Goal: Task Accomplishment & Management: Use online tool/utility

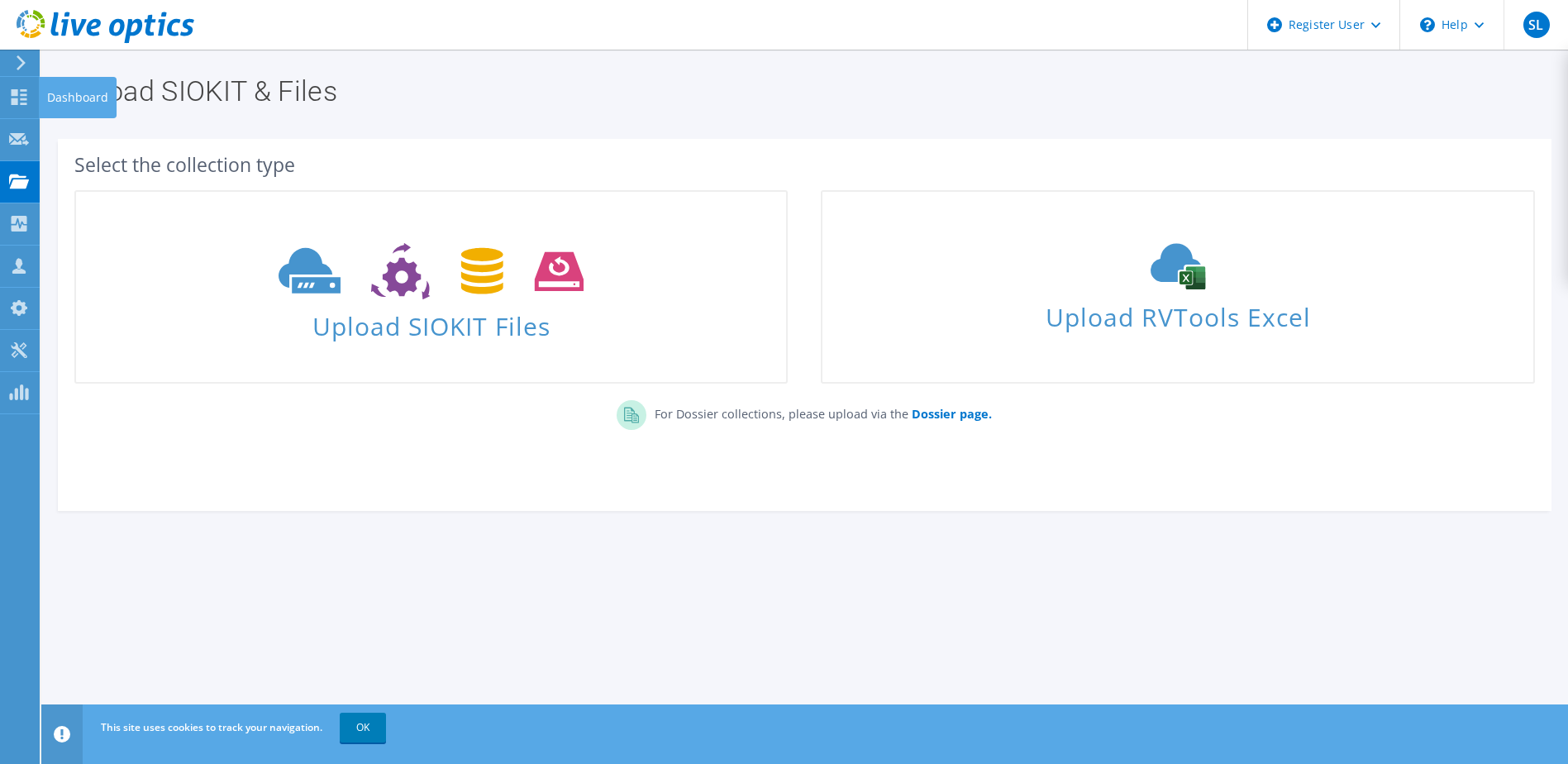
click at [42, 91] on div "Dashboard" at bounding box center [77, 97] width 77 height 41
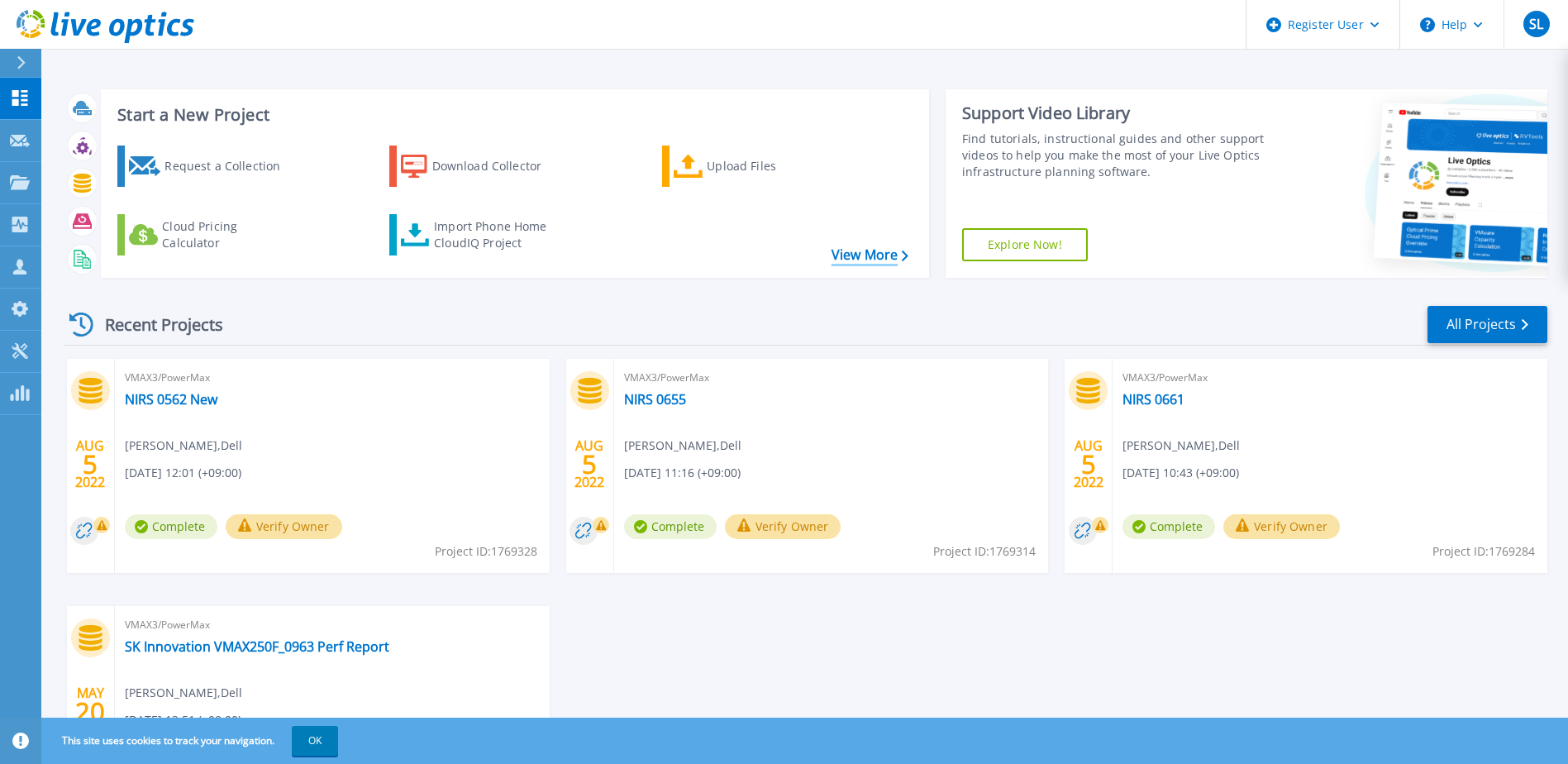
click at [841, 252] on link "View More" at bounding box center [870, 256] width 77 height 16
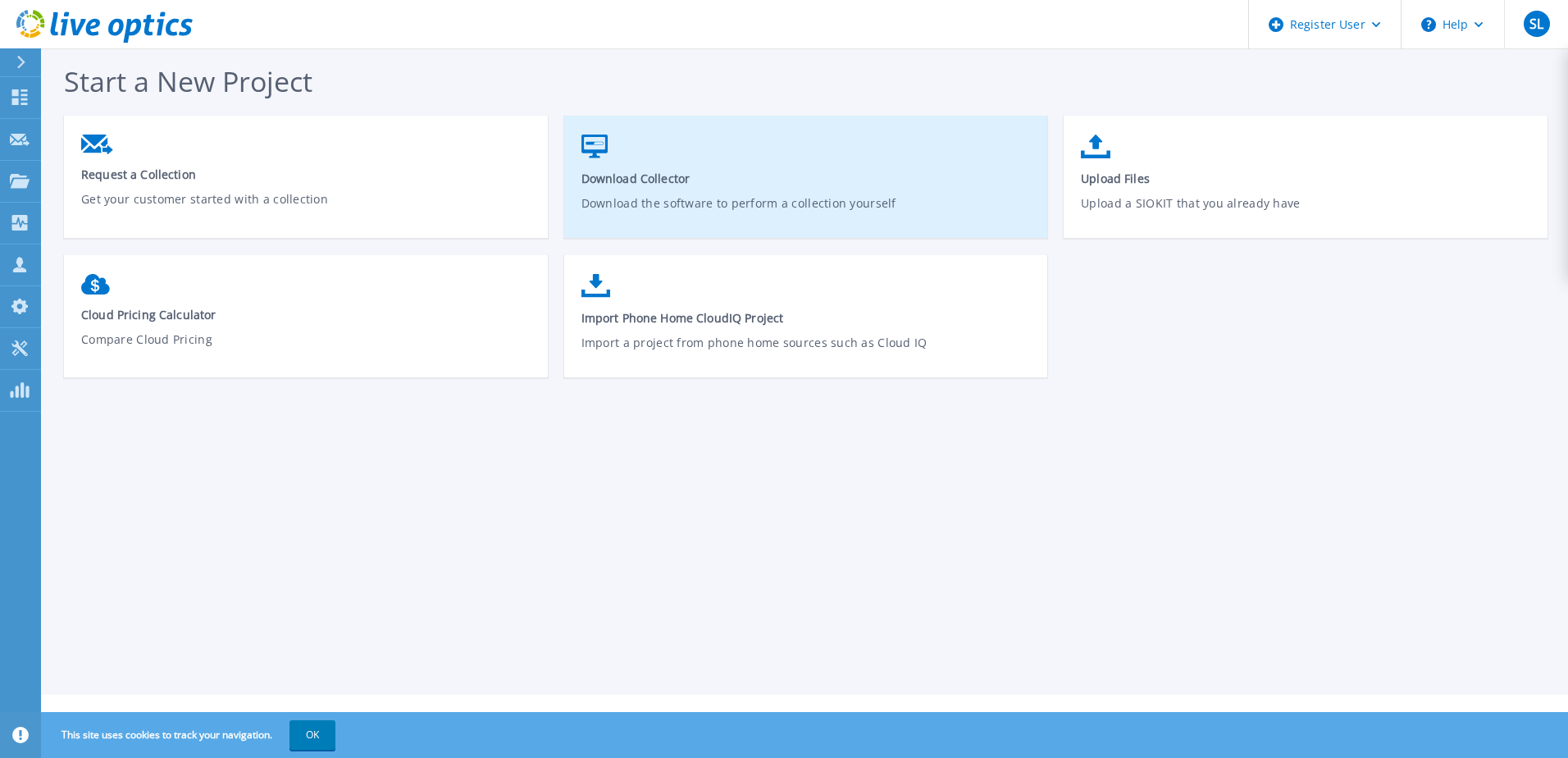
click at [750, 200] on p "Download the software to perform a collection yourself" at bounding box center [807, 213] width 451 height 38
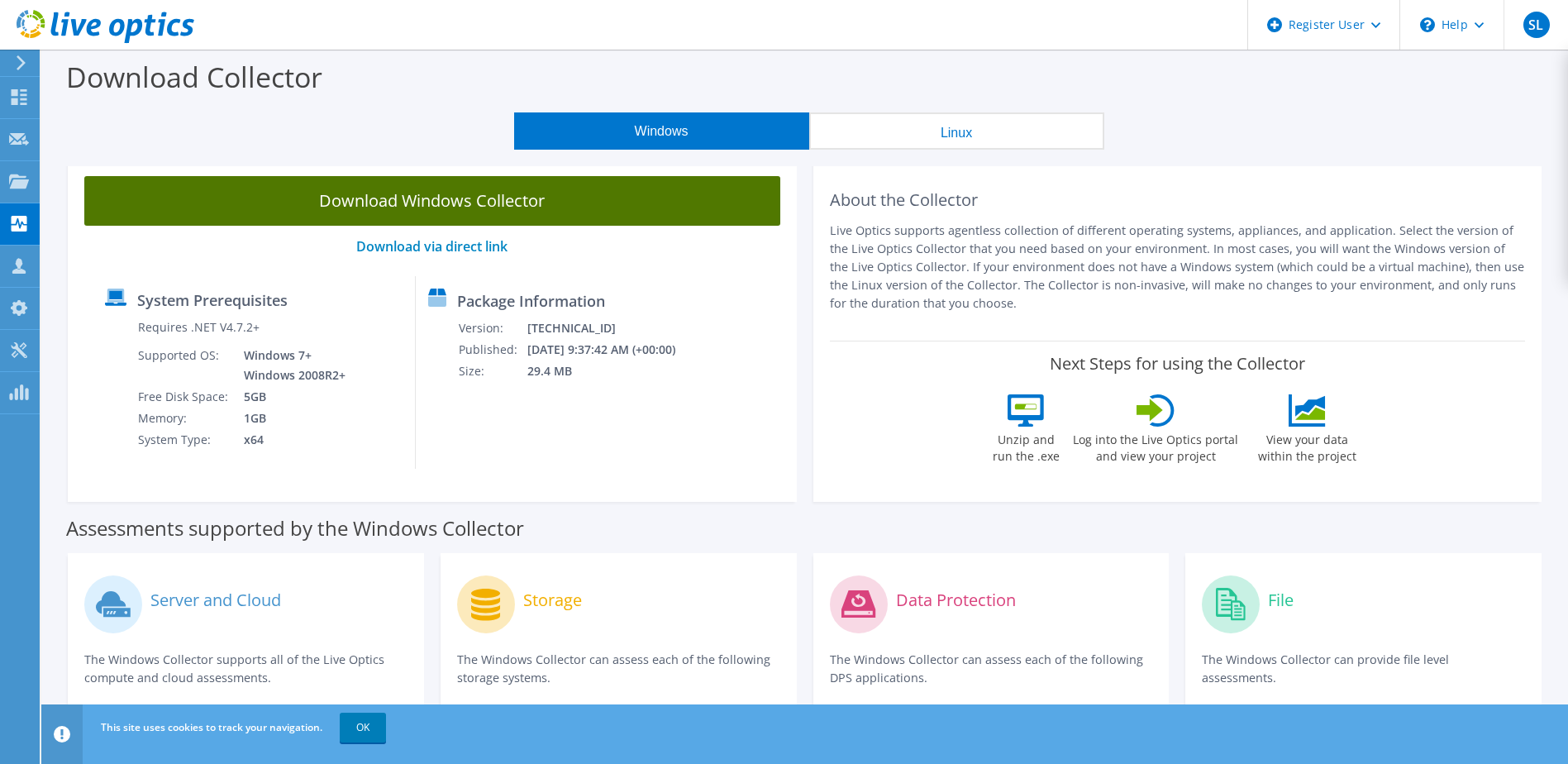
click at [486, 208] on link "Download Windows Collector" at bounding box center [433, 201] width 696 height 50
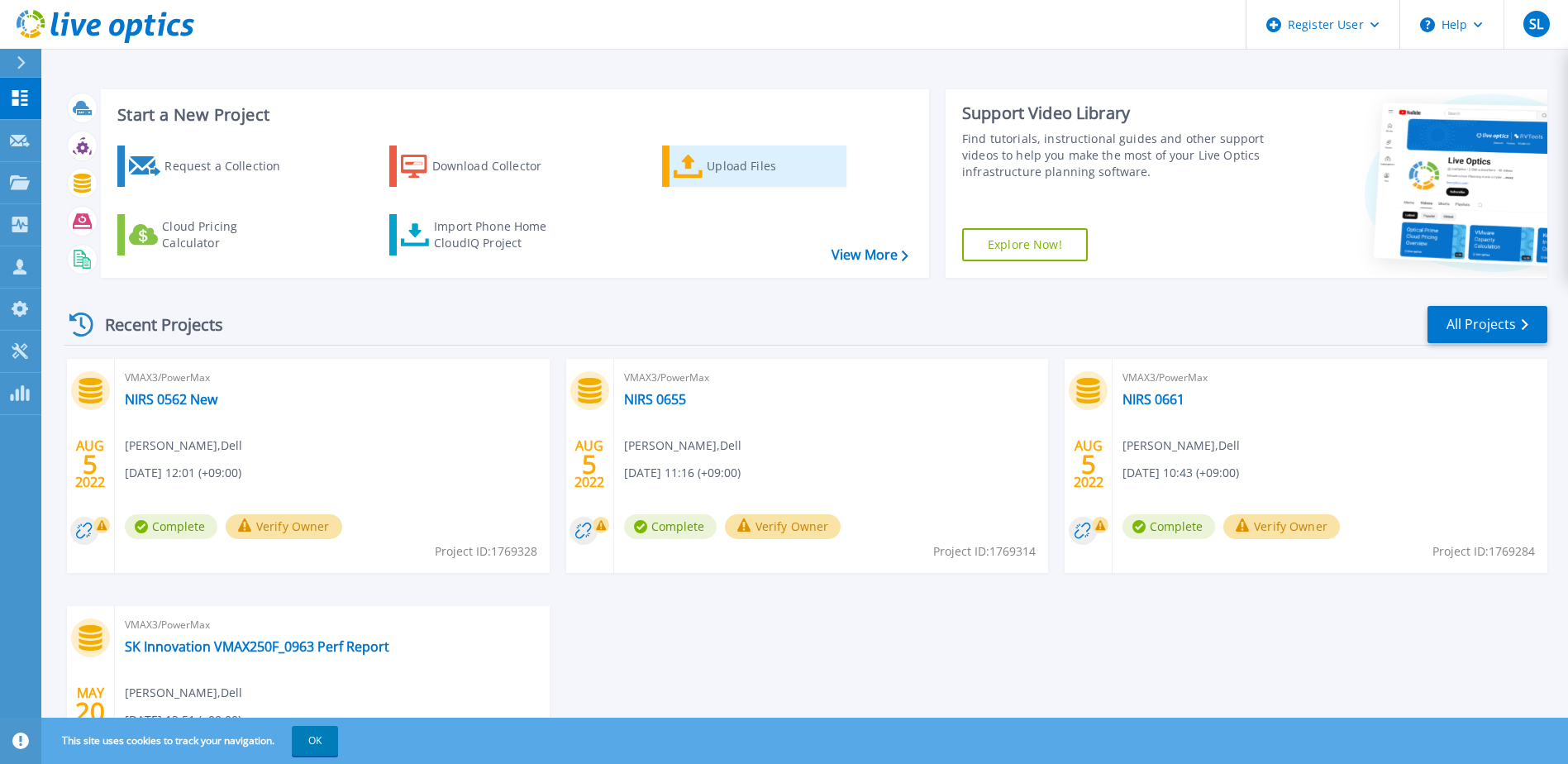
click at [722, 165] on div "Upload Files" at bounding box center [773, 166] width 133 height 33
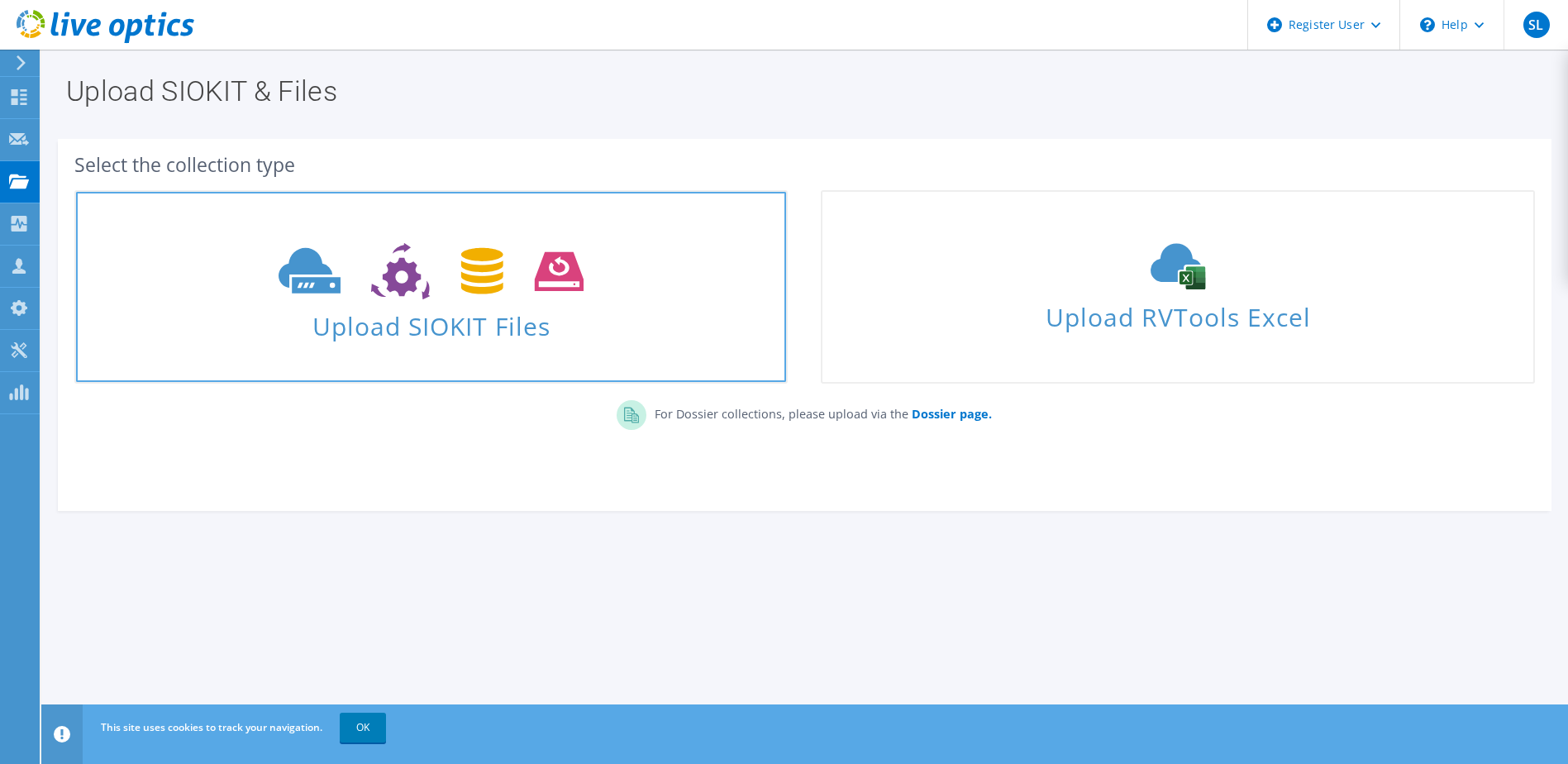
click at [570, 293] on icon at bounding box center [431, 272] width 305 height 57
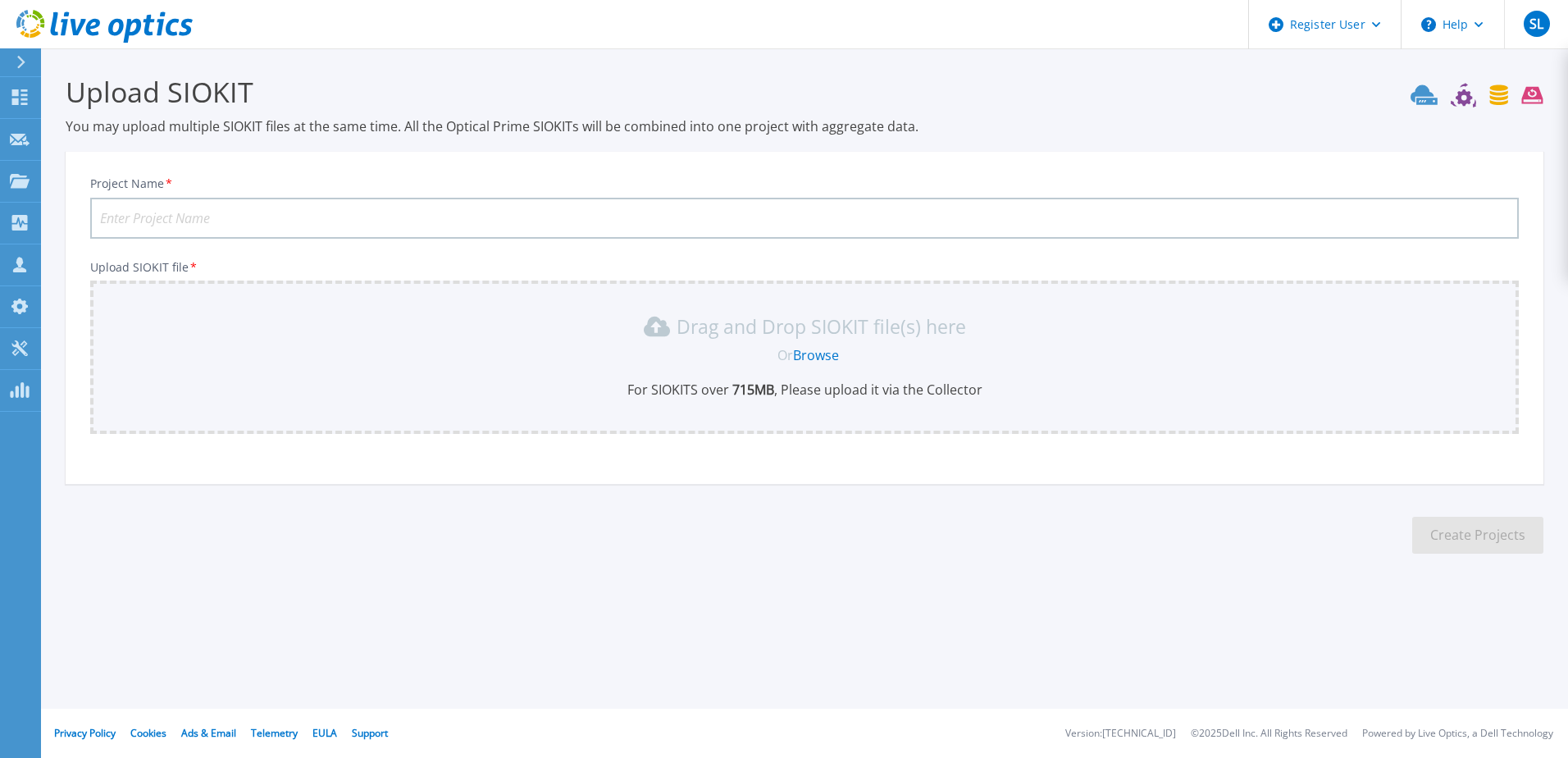
click at [301, 218] on input "Project Name *" at bounding box center [804, 218] width 1428 height 41
type input "-"
type input "0068"
click at [819, 359] on link "Browse" at bounding box center [816, 355] width 46 height 18
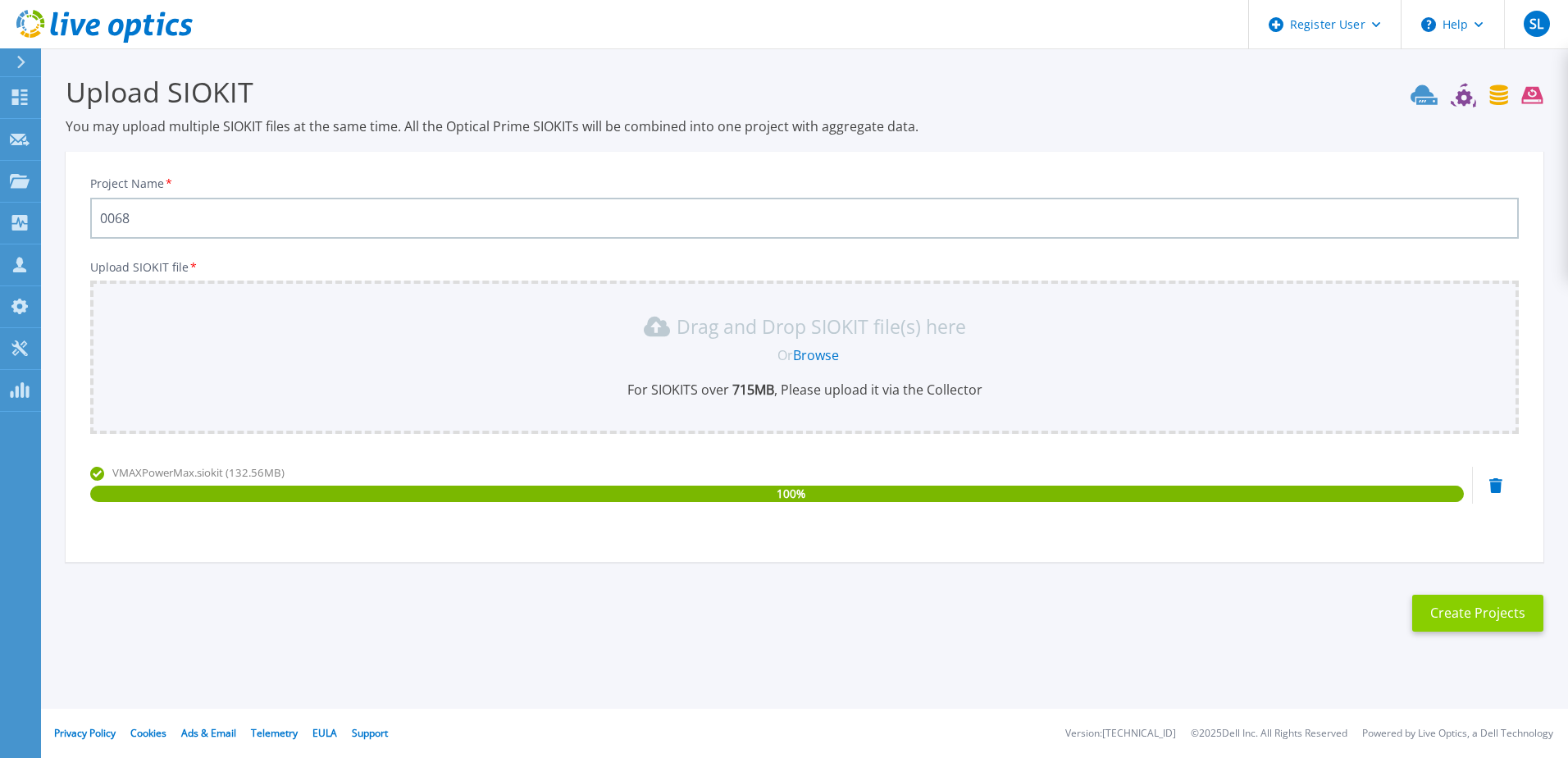
click at [1466, 623] on button "Create Projects" at bounding box center [1477, 613] width 132 height 37
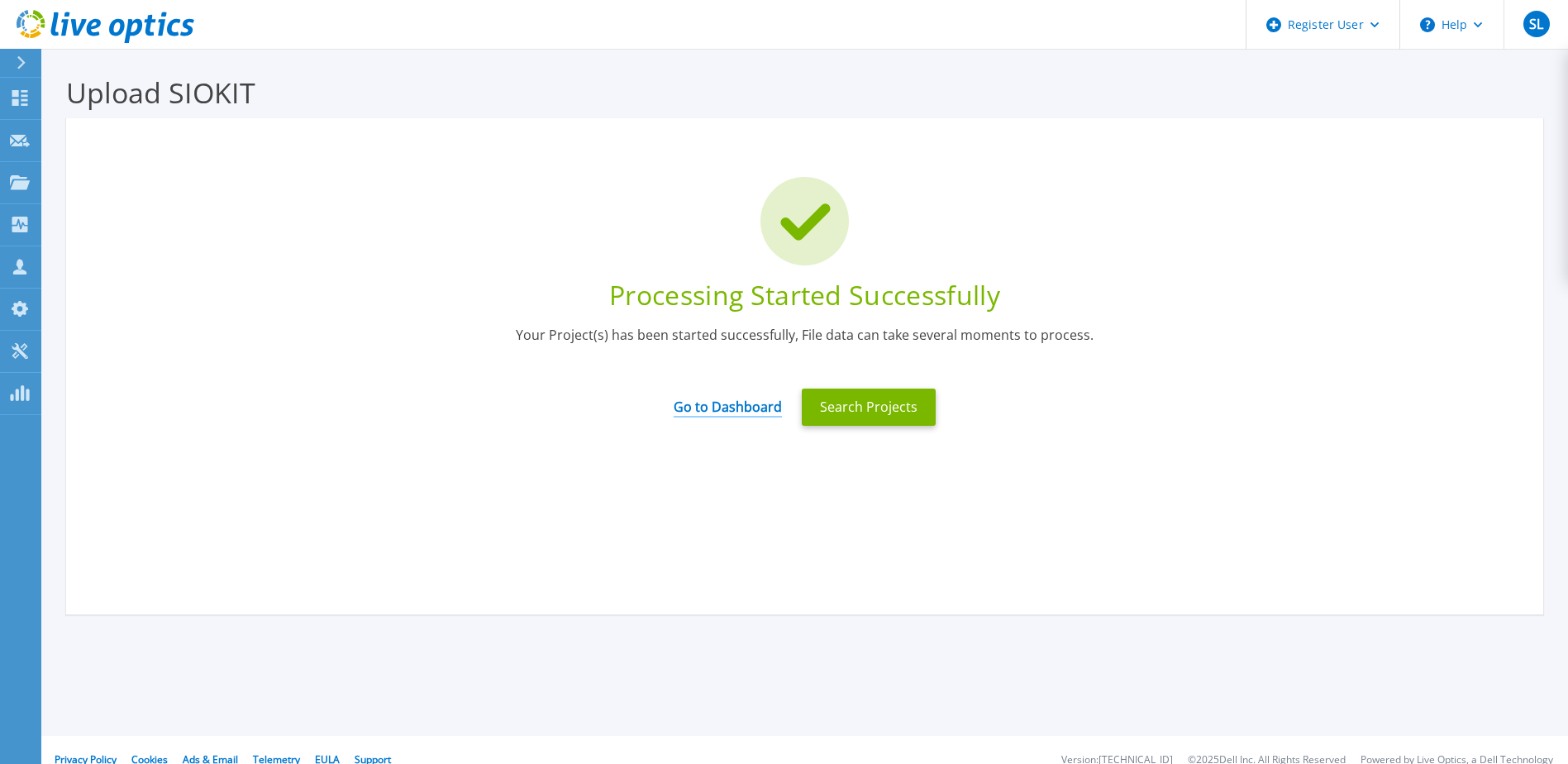
click at [752, 402] on link "Go to Dashboard" at bounding box center [727, 402] width 109 height 32
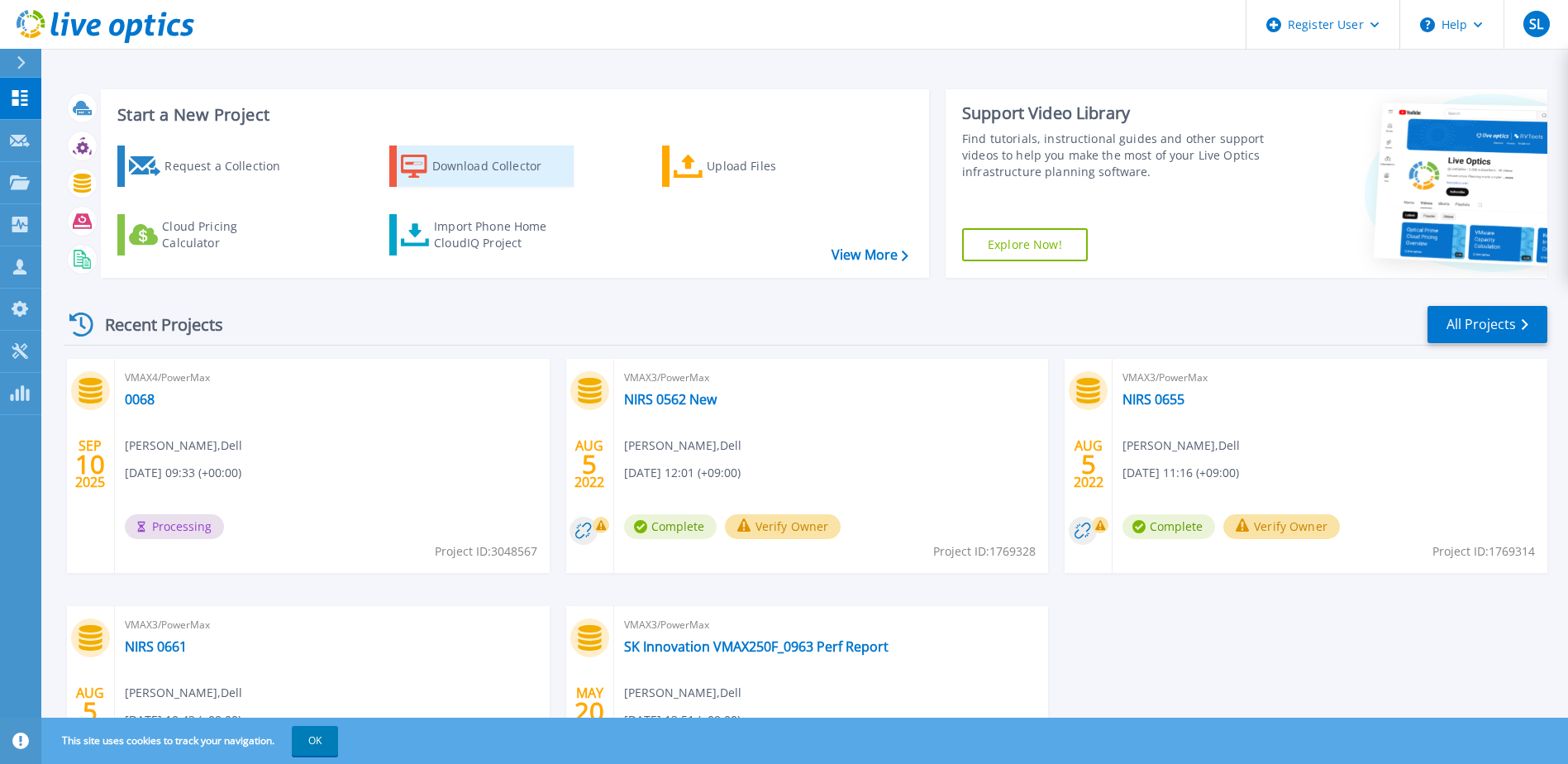
click at [490, 164] on div "Download Collector" at bounding box center [498, 166] width 133 height 33
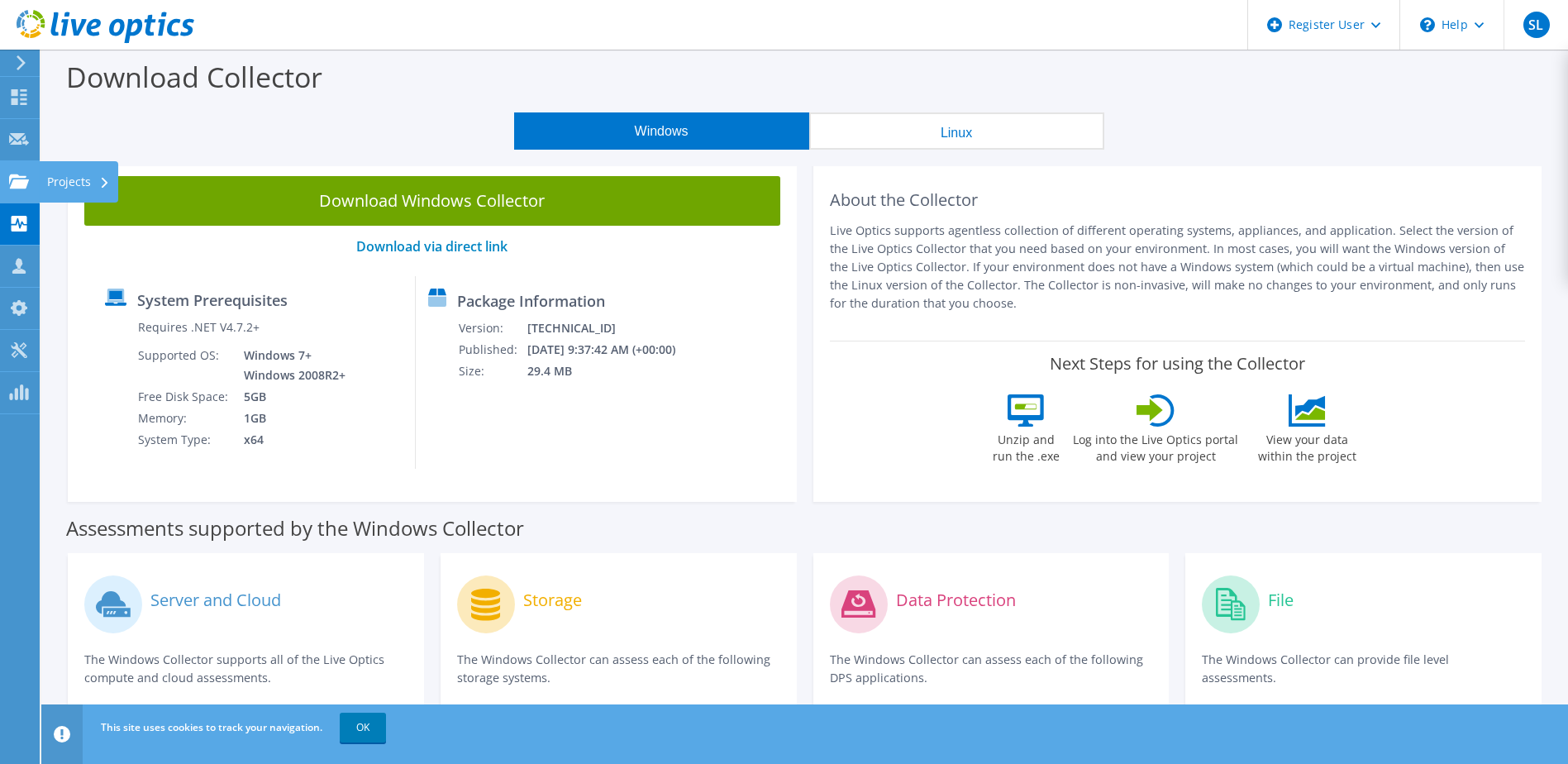
click at [20, 183] on use at bounding box center [19, 181] width 20 height 14
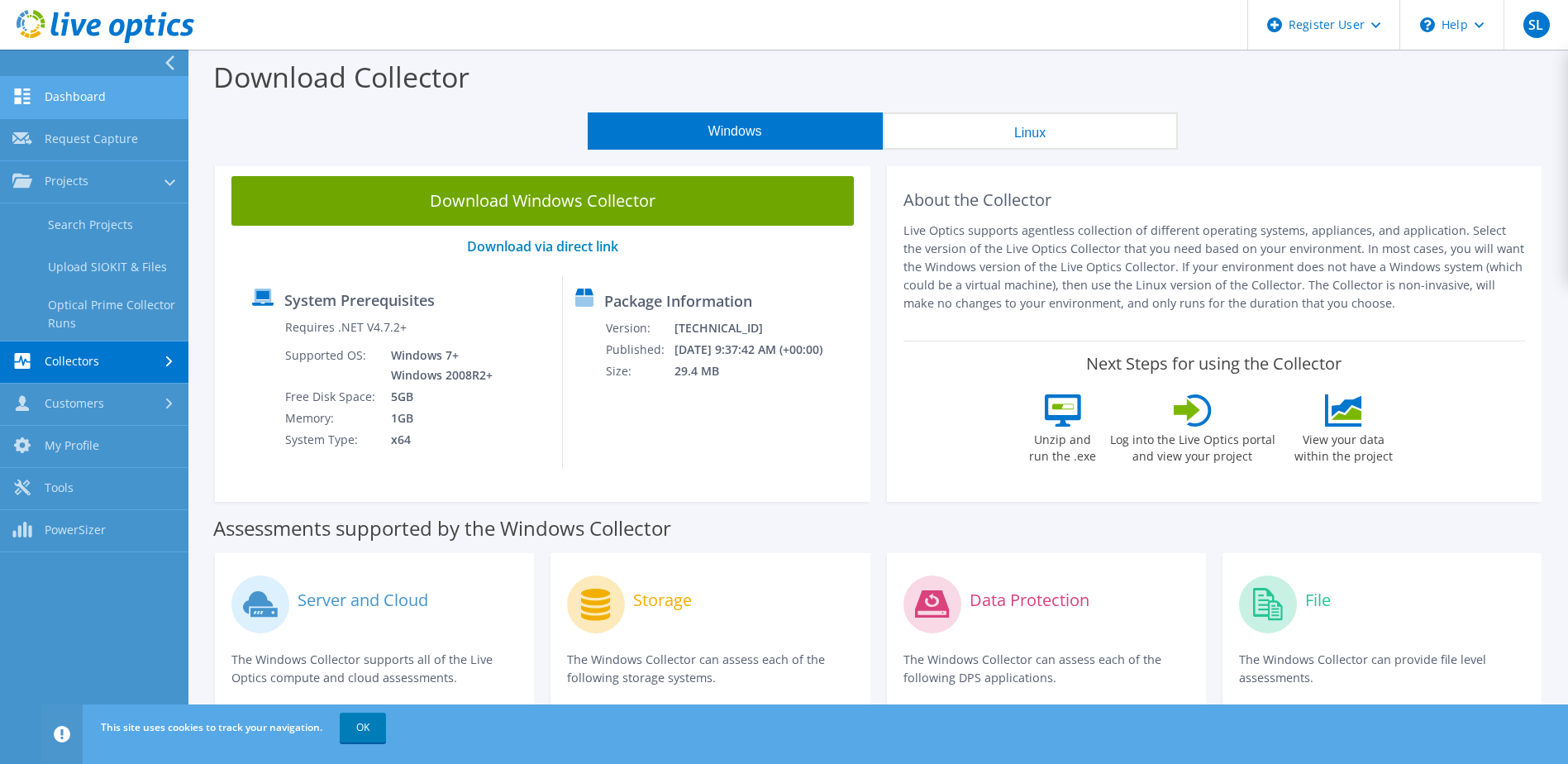
click at [93, 93] on link "Dashboard" at bounding box center [94, 97] width 189 height 42
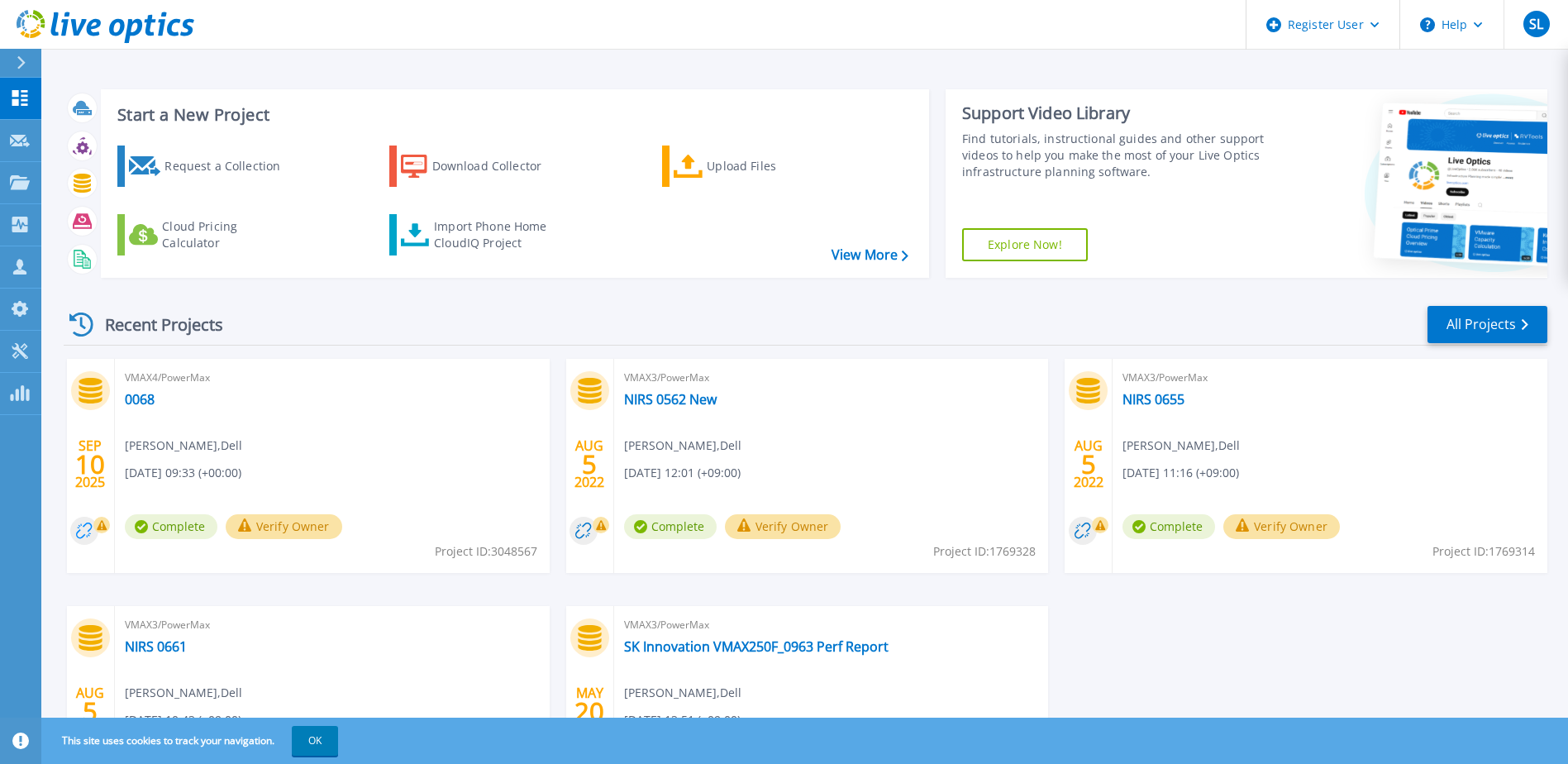
click at [89, 528] on circle at bounding box center [85, 531] width 28 height 28
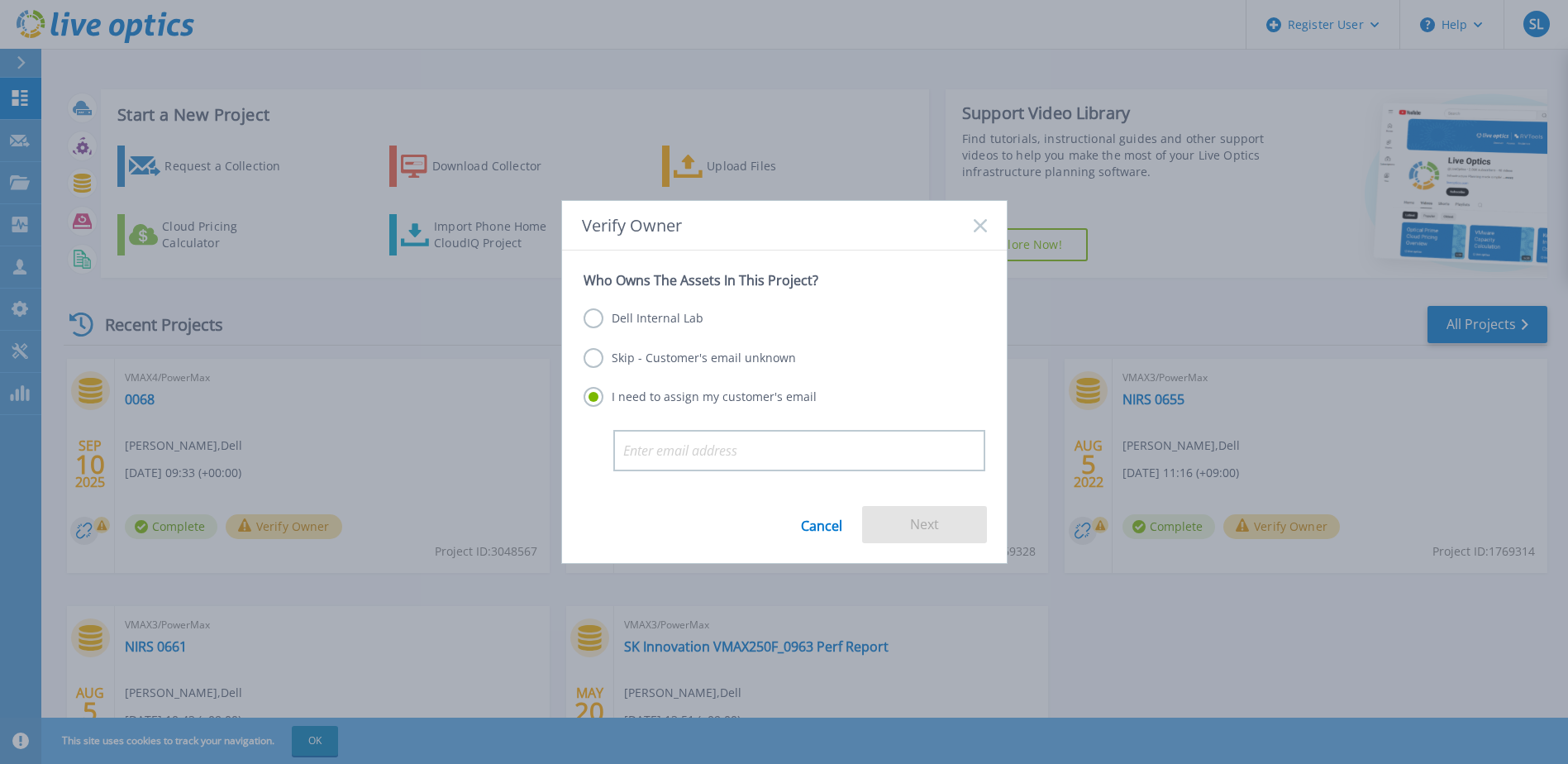
click at [596, 361] on label "Skip - Customer's email unknown" at bounding box center [689, 358] width 213 height 20
click at [0, 0] on input "Skip - Customer's email unknown" at bounding box center [0, 0] width 0 height 0
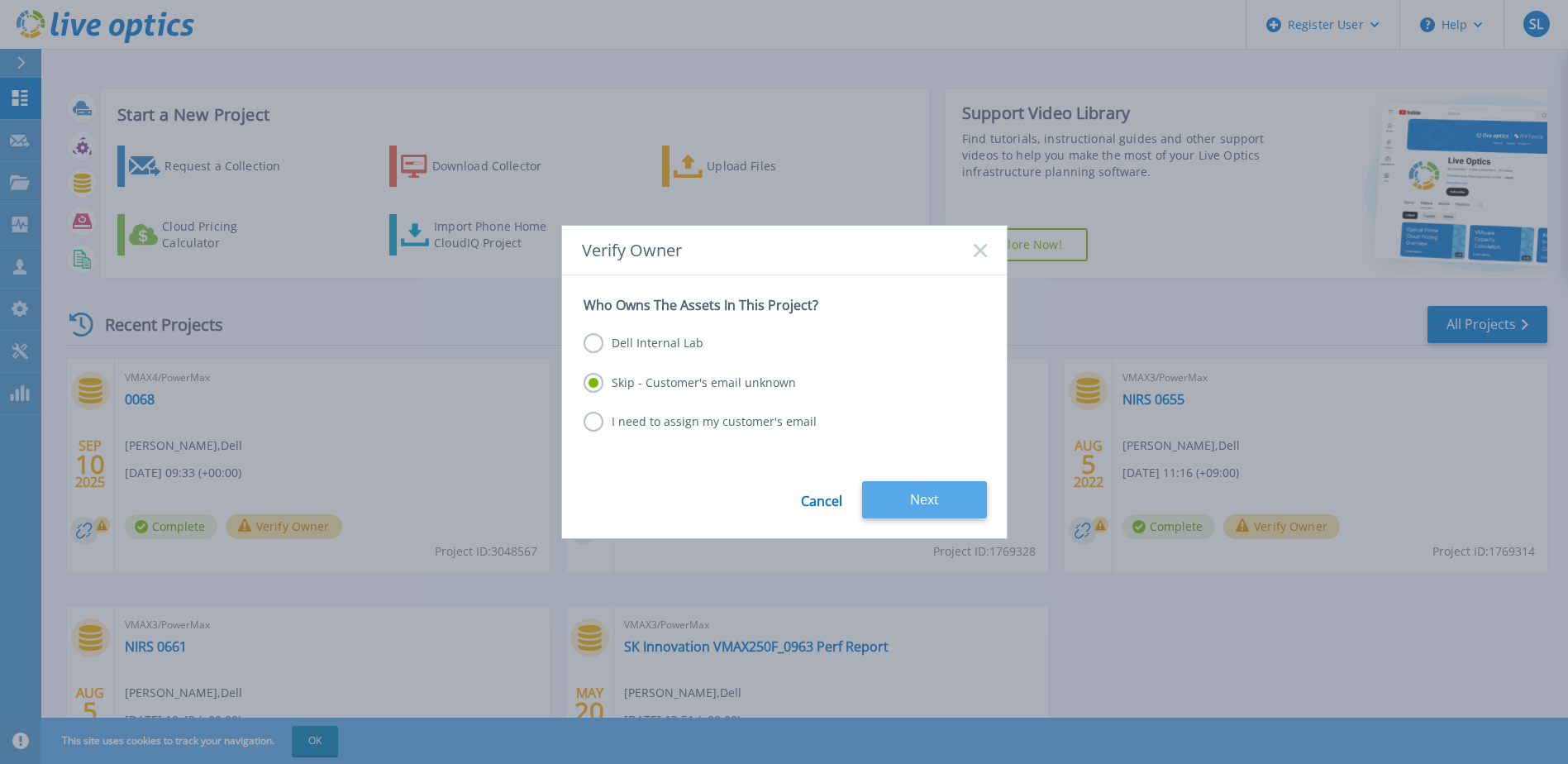
click at [911, 506] on button "Next" at bounding box center [924, 500] width 125 height 37
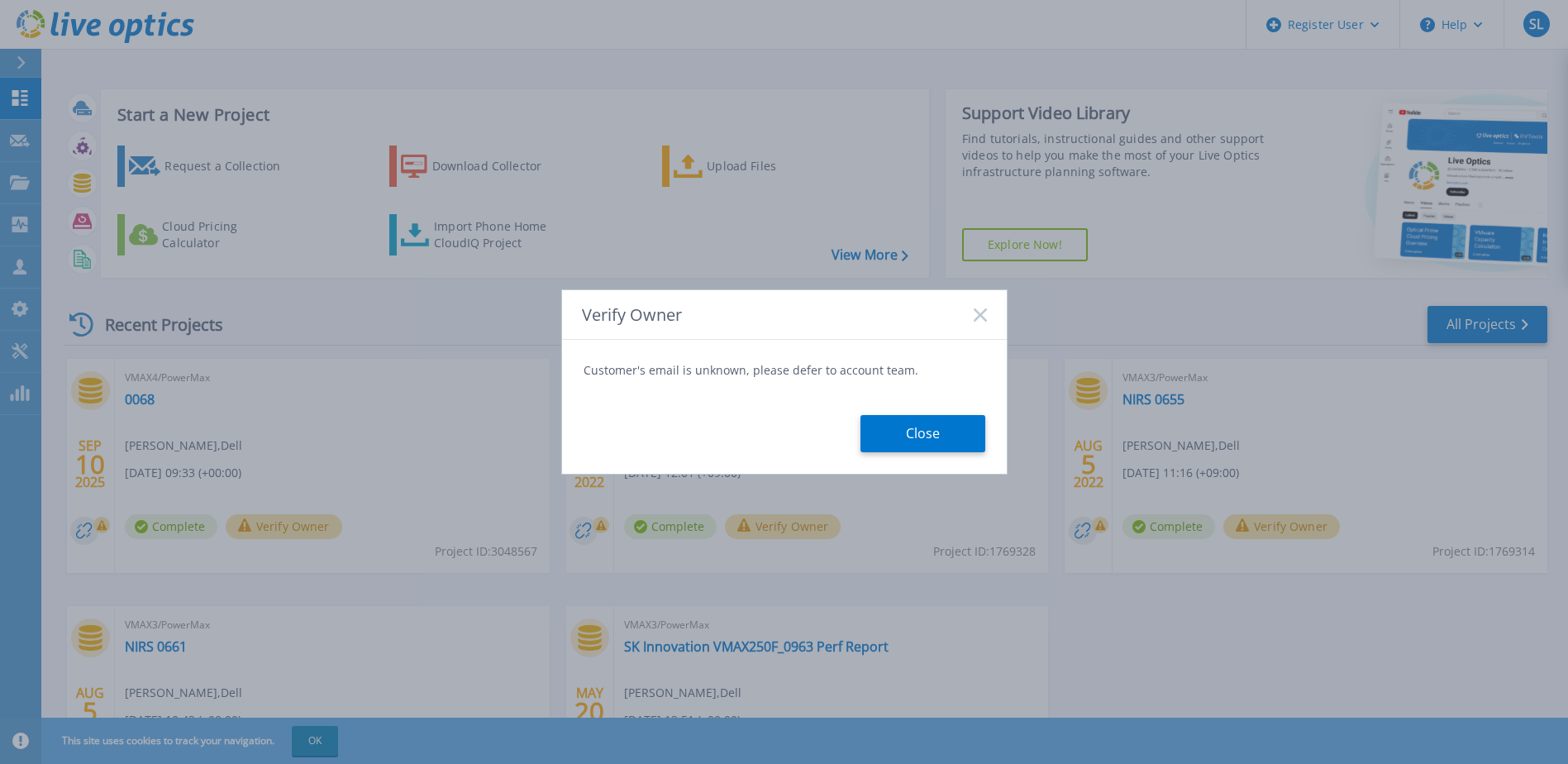
click at [978, 308] on icon at bounding box center [979, 314] width 13 height 13
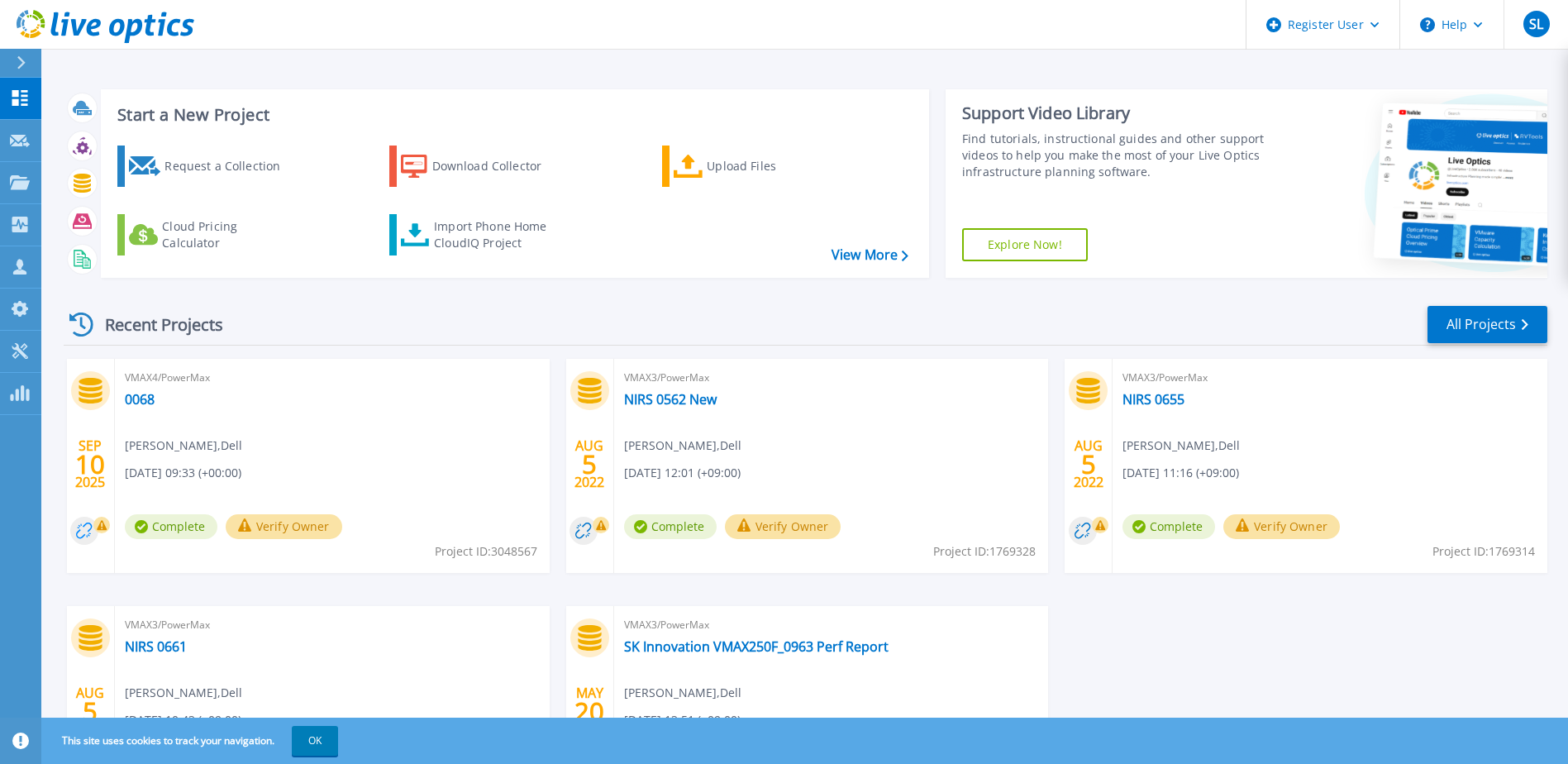
click at [94, 532] on circle at bounding box center [85, 531] width 28 height 28
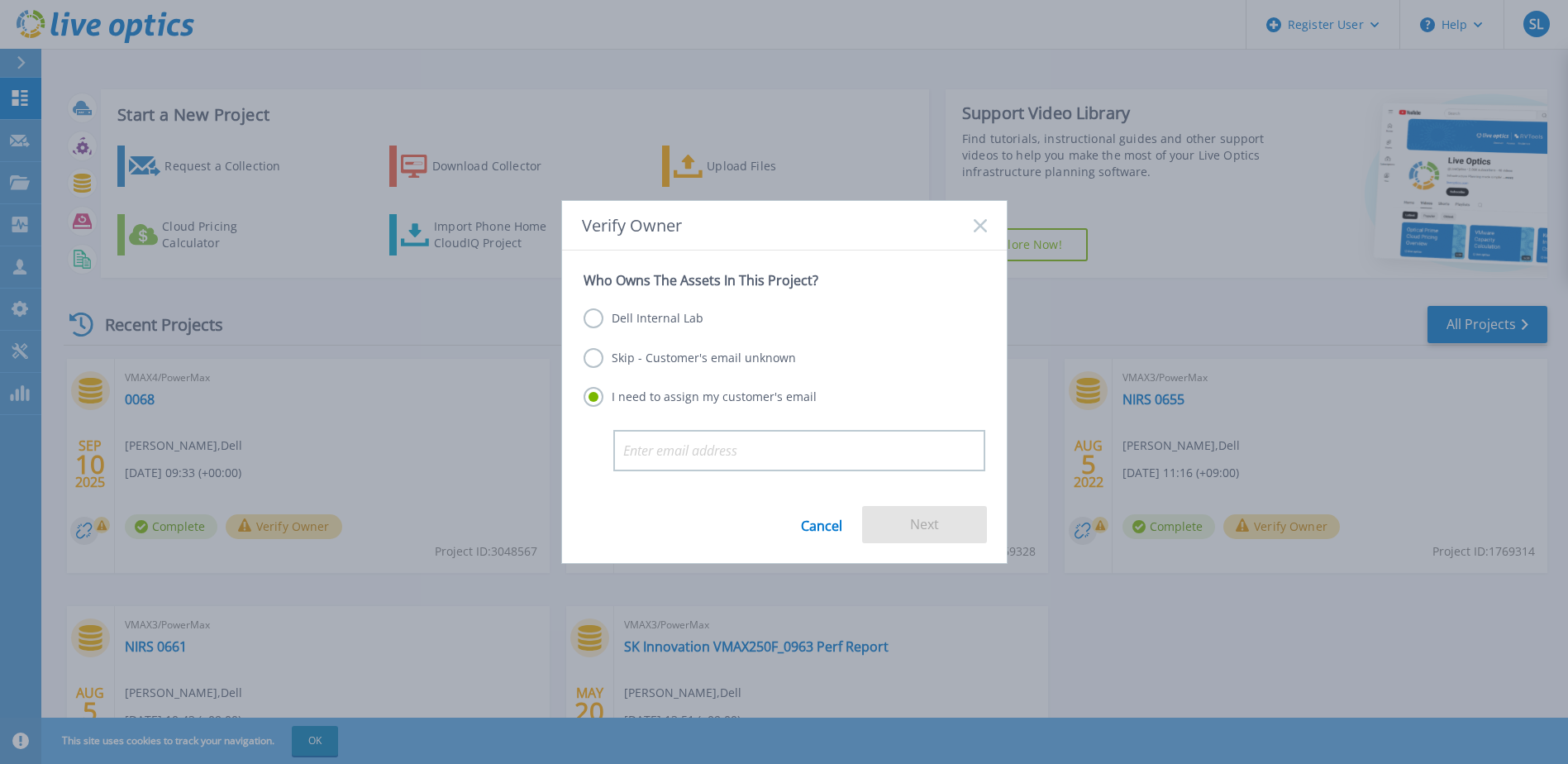
click at [602, 318] on label "Dell Internal Lab" at bounding box center [643, 318] width 120 height 20
click at [0, 0] on input "Dell Internal Lab" at bounding box center [0, 0] width 0 height 0
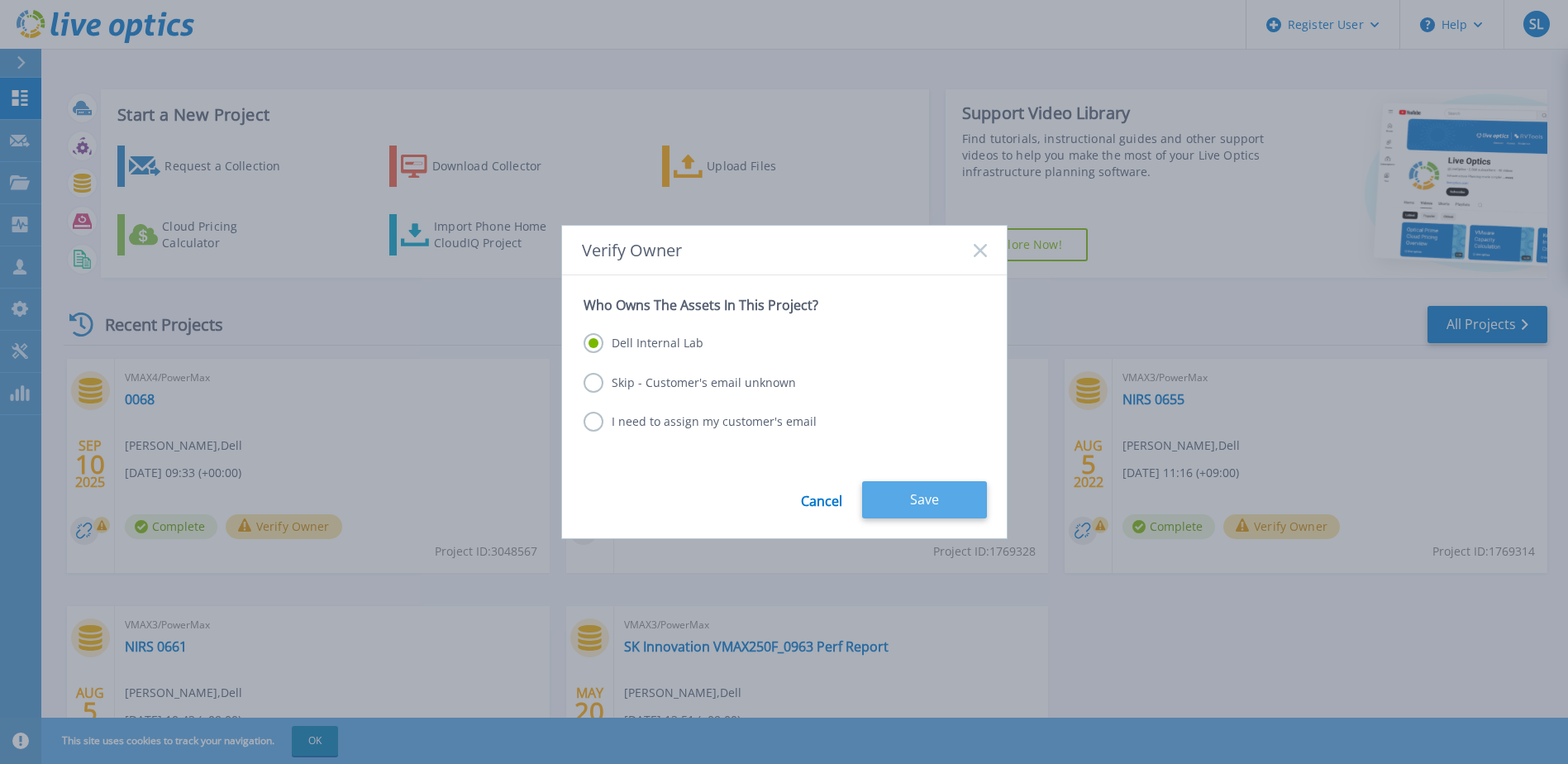
click at [913, 498] on button "Save" at bounding box center [924, 500] width 125 height 37
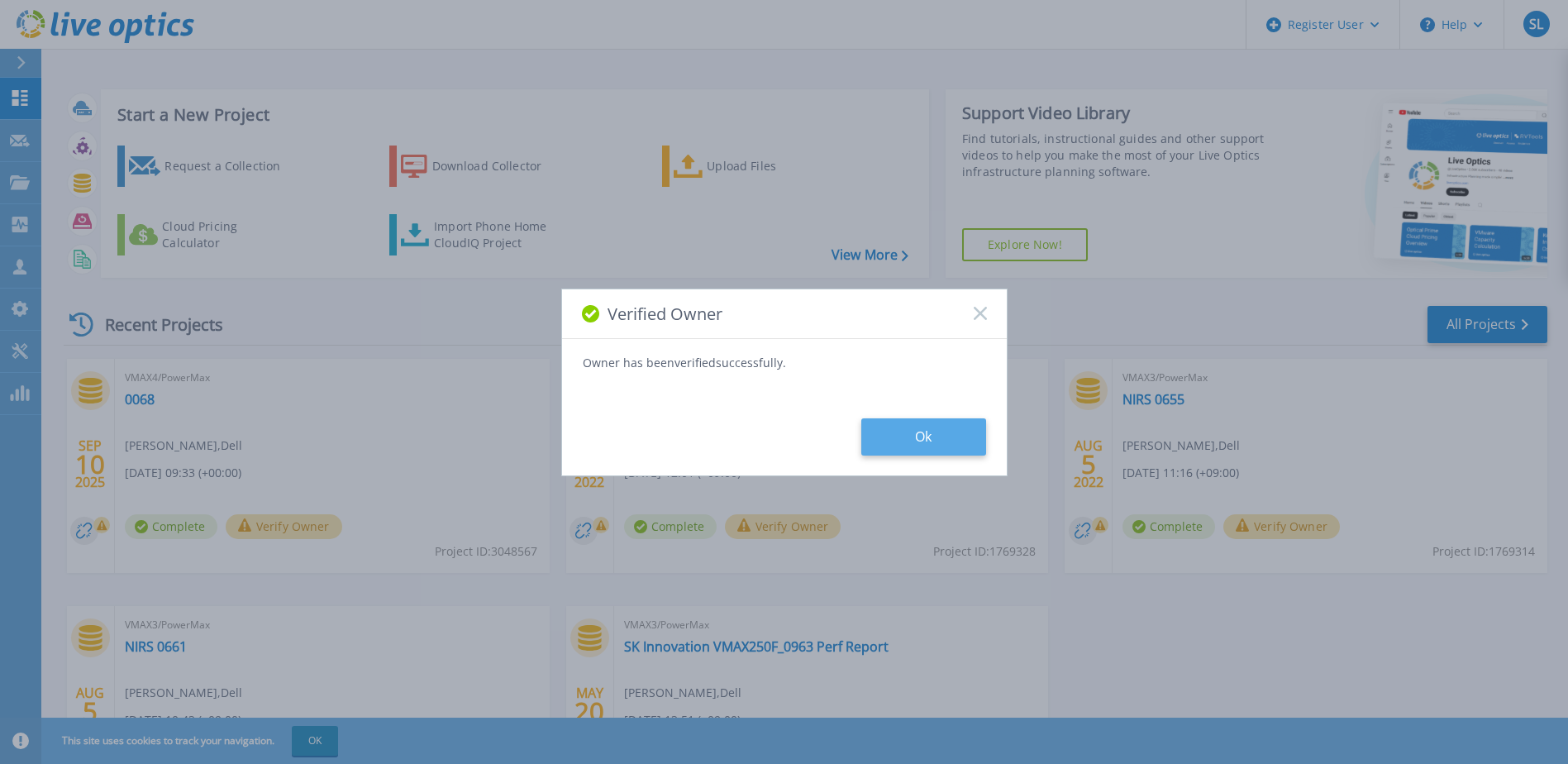
click at [896, 432] on button "Ok" at bounding box center [923, 437] width 125 height 37
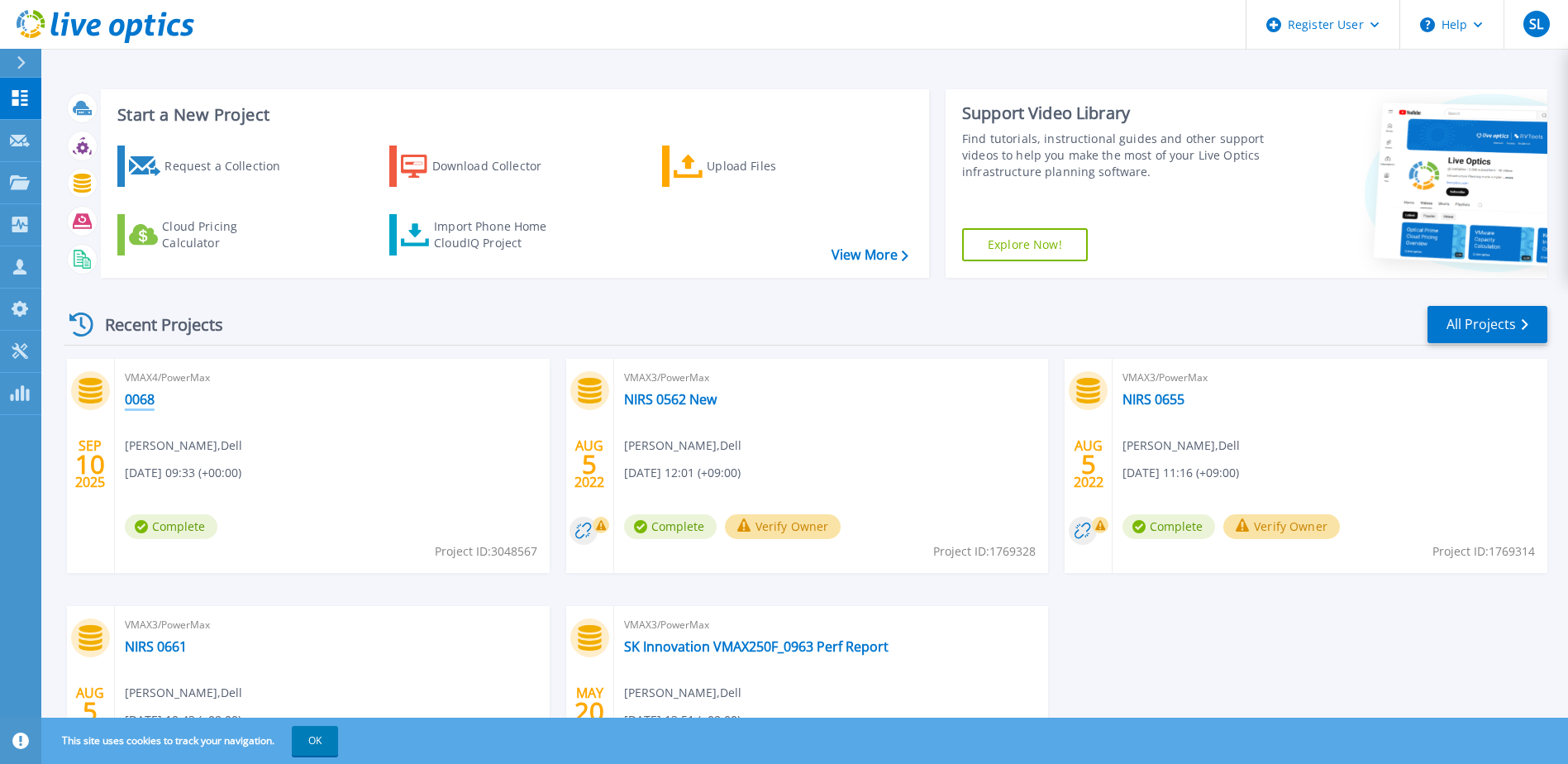
click at [132, 397] on link "0068" at bounding box center [139, 399] width 29 height 17
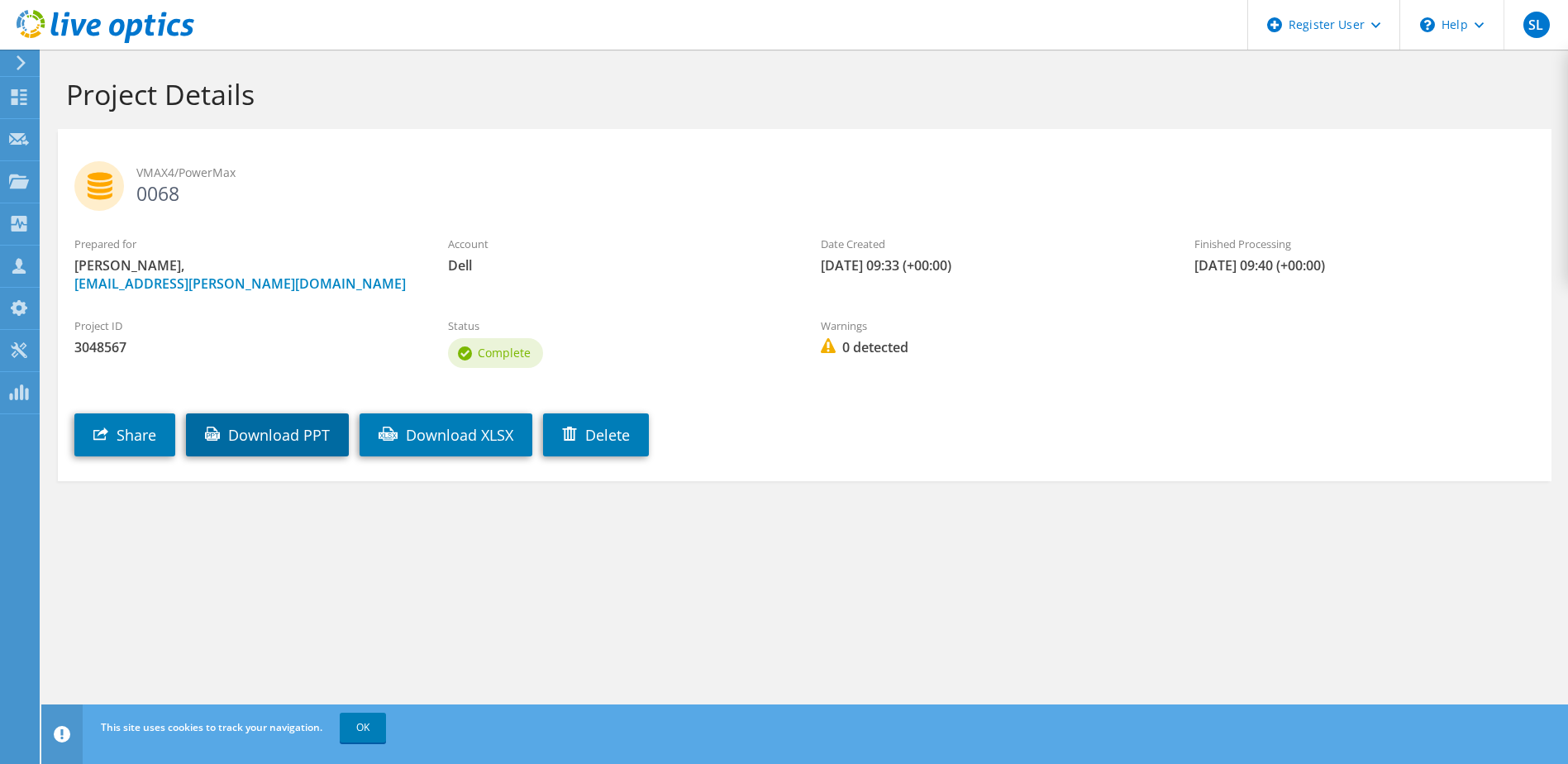
click at [283, 434] on link "Download PPT" at bounding box center [267, 435] width 163 height 43
click at [17, 97] on icon at bounding box center [19, 97] width 20 height 16
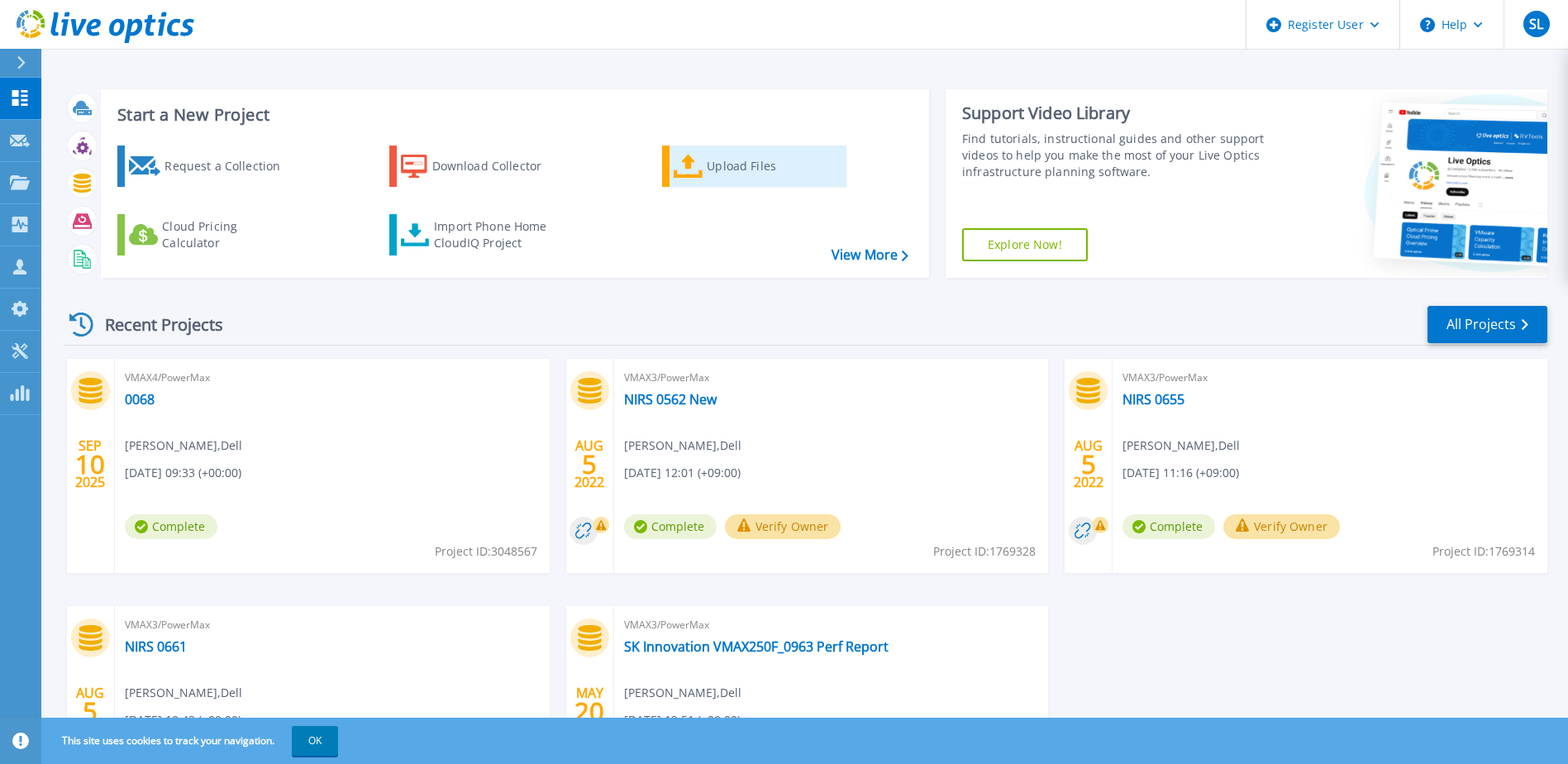
click at [733, 173] on div "Upload Files" at bounding box center [773, 166] width 133 height 33
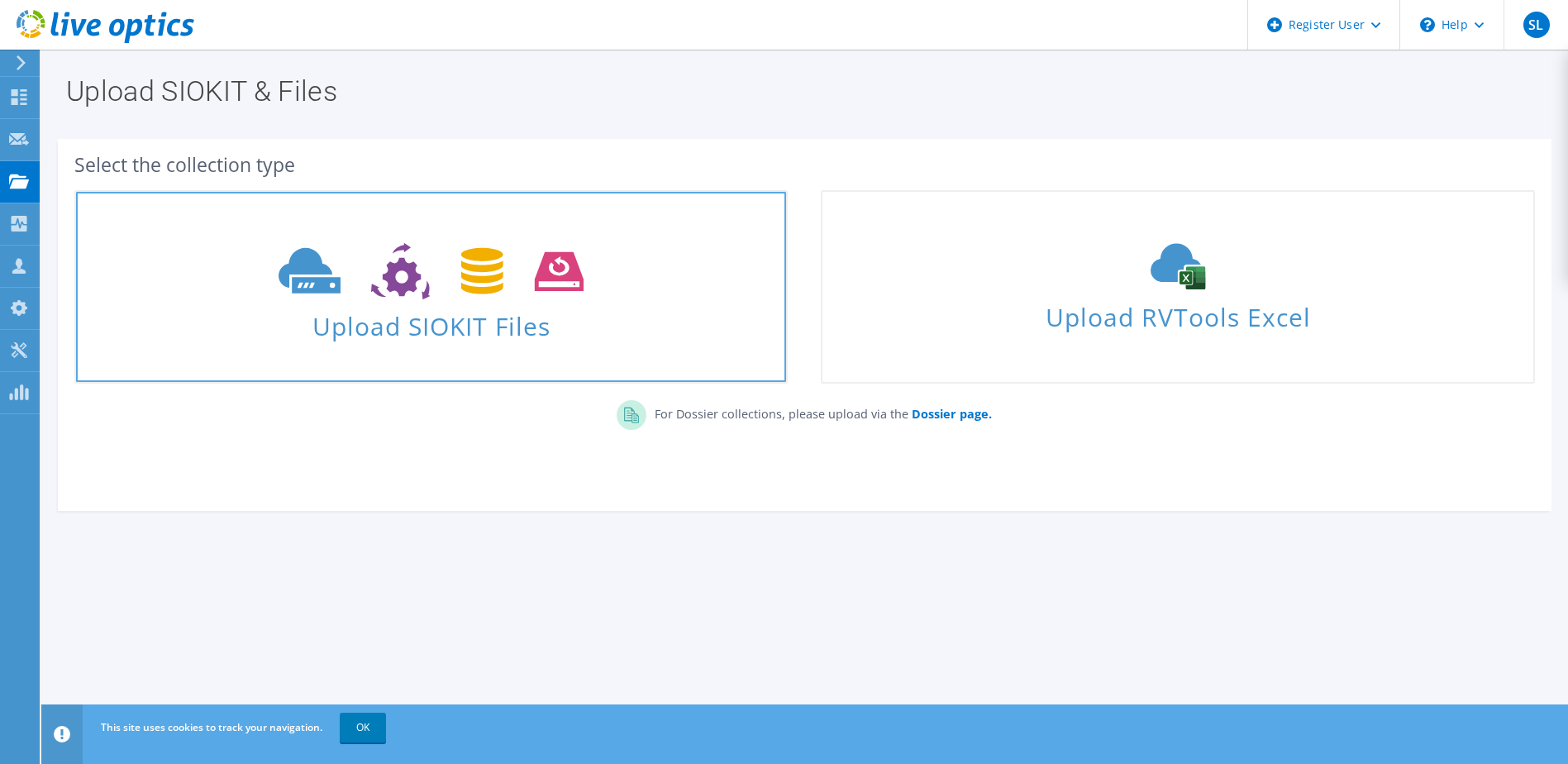
click at [605, 295] on span at bounding box center [430, 270] width 710 height 69
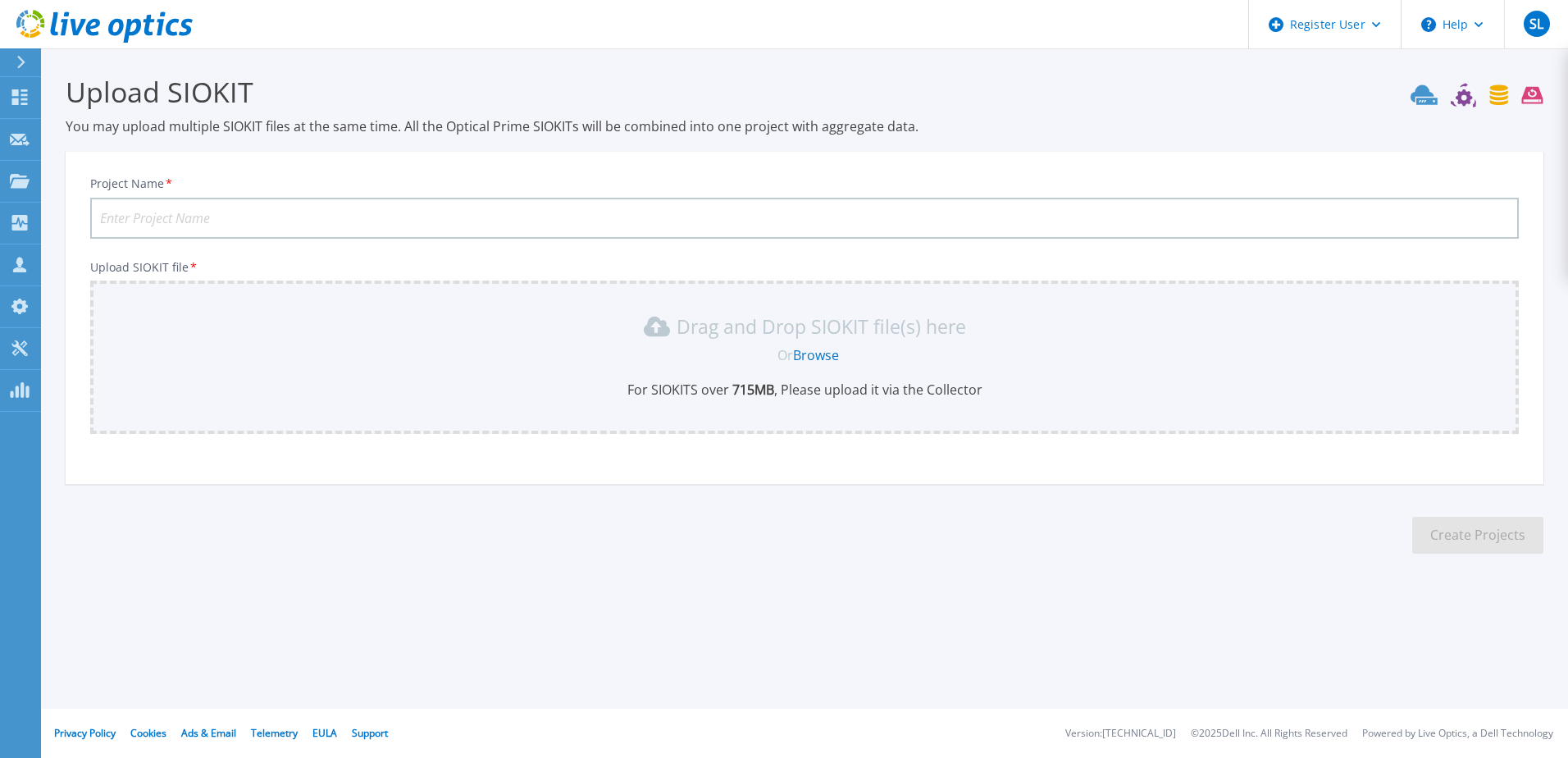
click at [356, 222] on input "Project Name *" at bounding box center [804, 218] width 1428 height 41
type input "1478"
click at [811, 360] on link "Browse" at bounding box center [816, 355] width 46 height 18
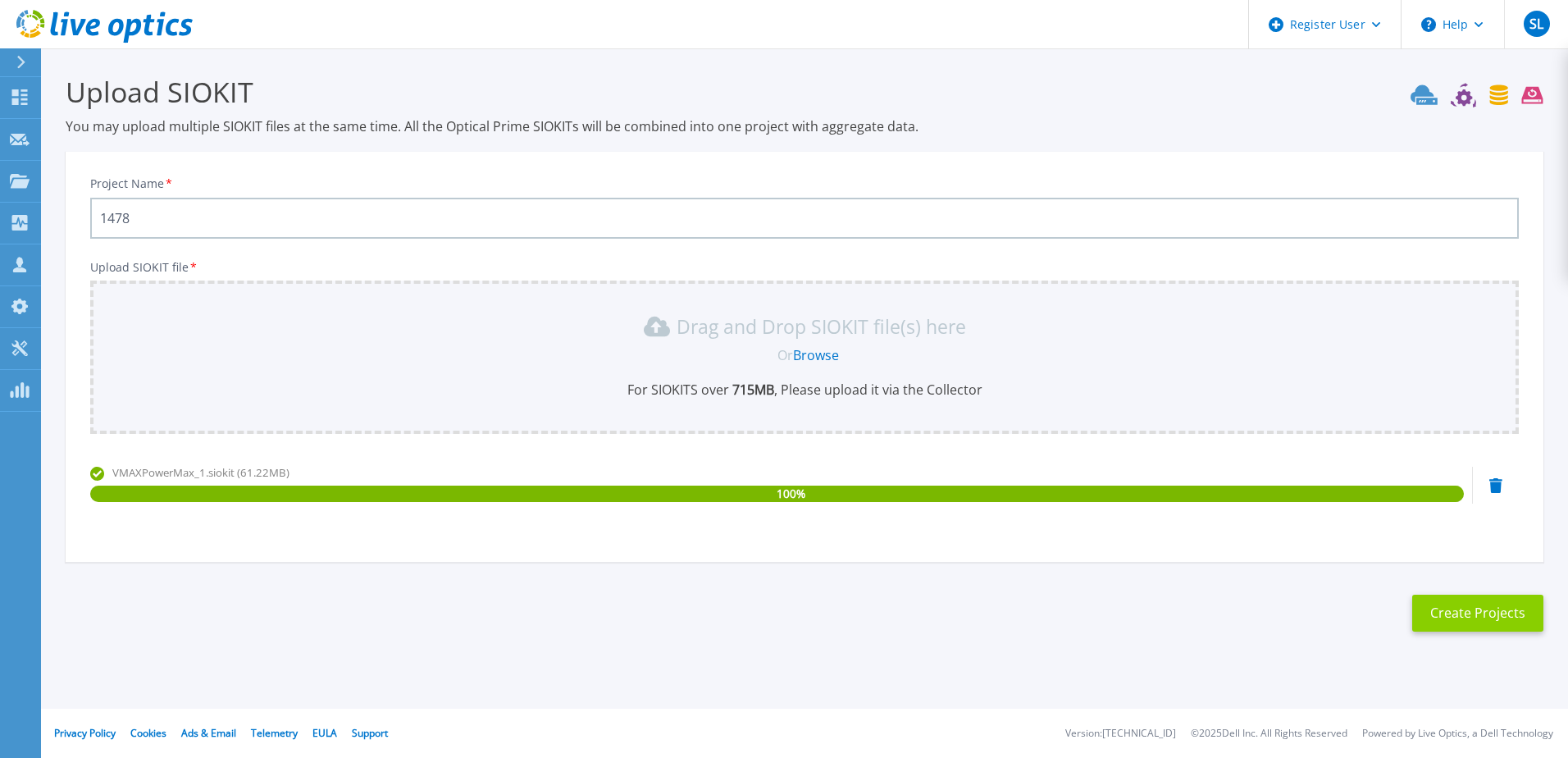
click at [1505, 614] on button "Create Projects" at bounding box center [1477, 613] width 132 height 37
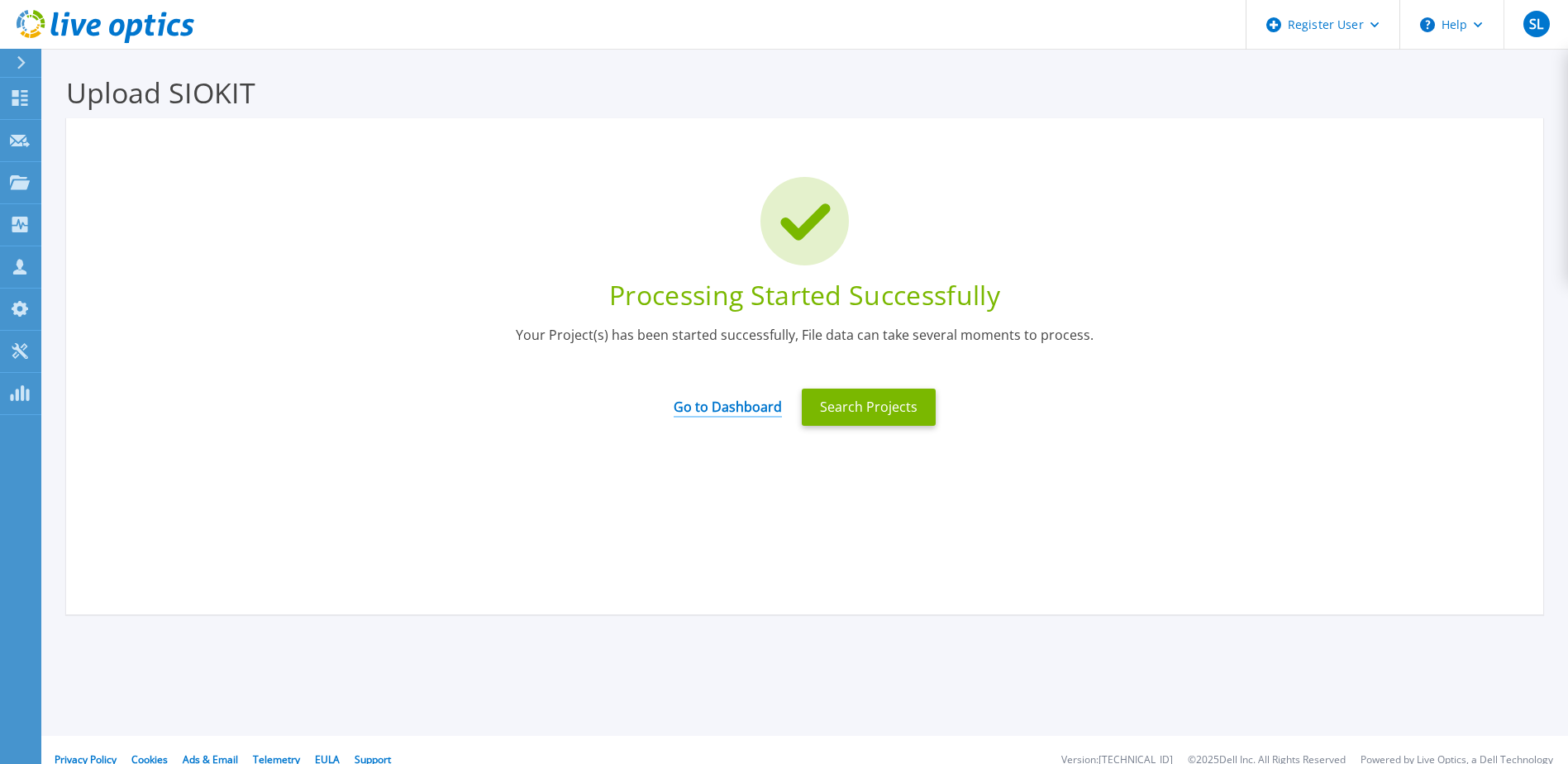
click at [723, 402] on link "Go to Dashboard" at bounding box center [727, 402] width 109 height 32
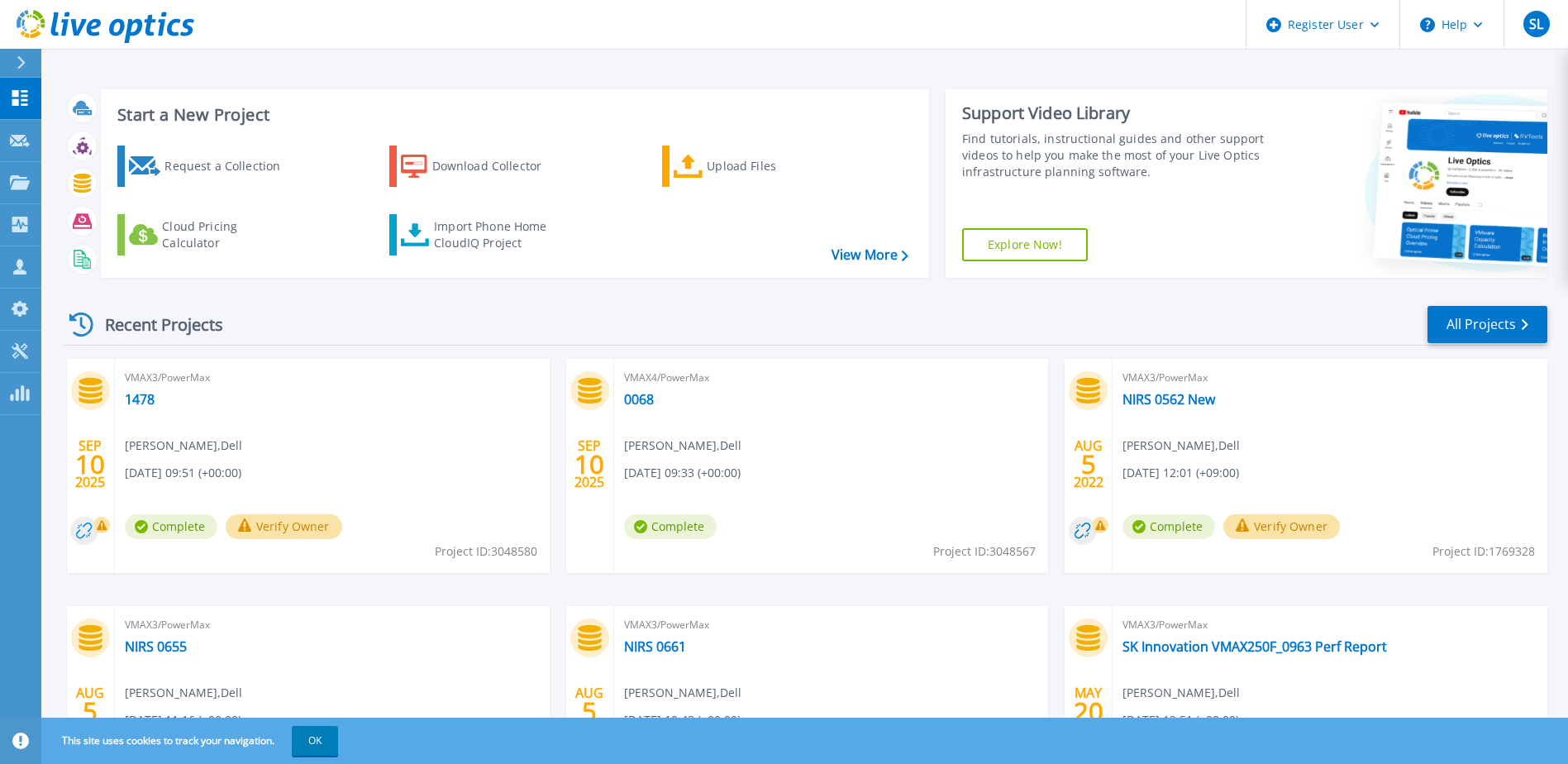
click at [93, 527] on circle at bounding box center [85, 531] width 28 height 28
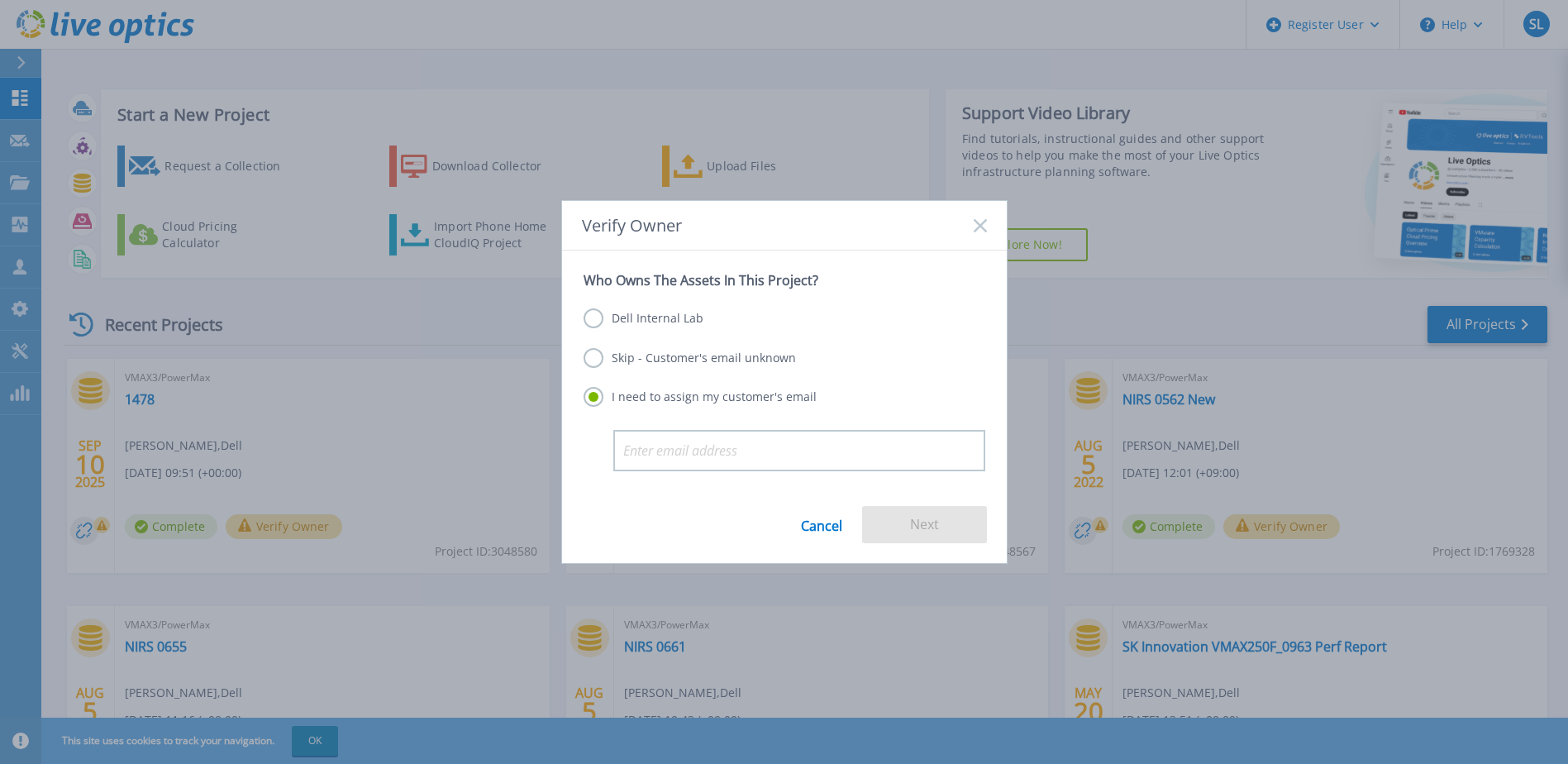
click at [622, 317] on label "Dell Internal Lab" at bounding box center [643, 318] width 120 height 20
click at [0, 0] on input "Dell Internal Lab" at bounding box center [0, 0] width 0 height 0
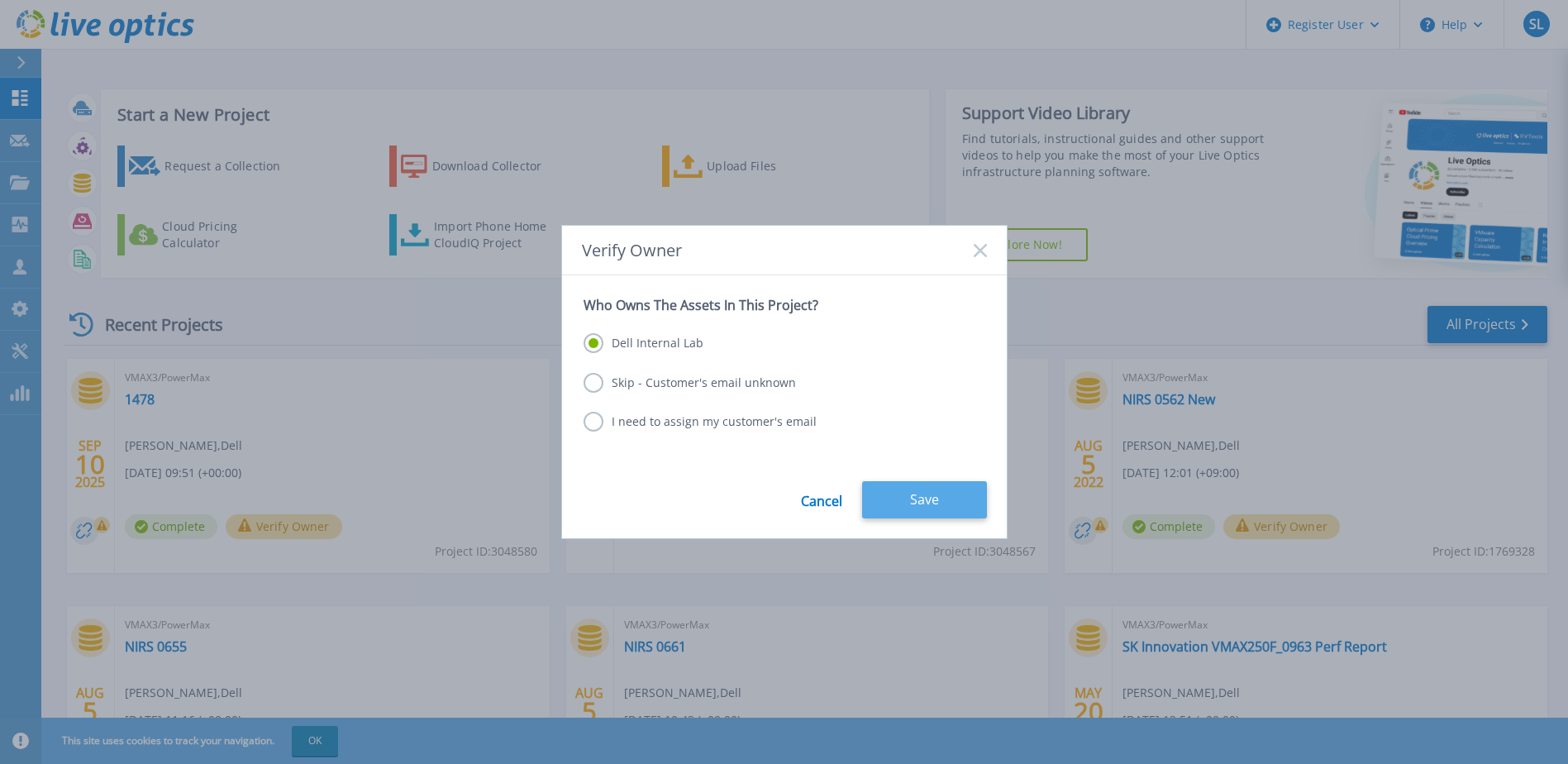
click at [910, 502] on button "Save" at bounding box center [924, 500] width 125 height 37
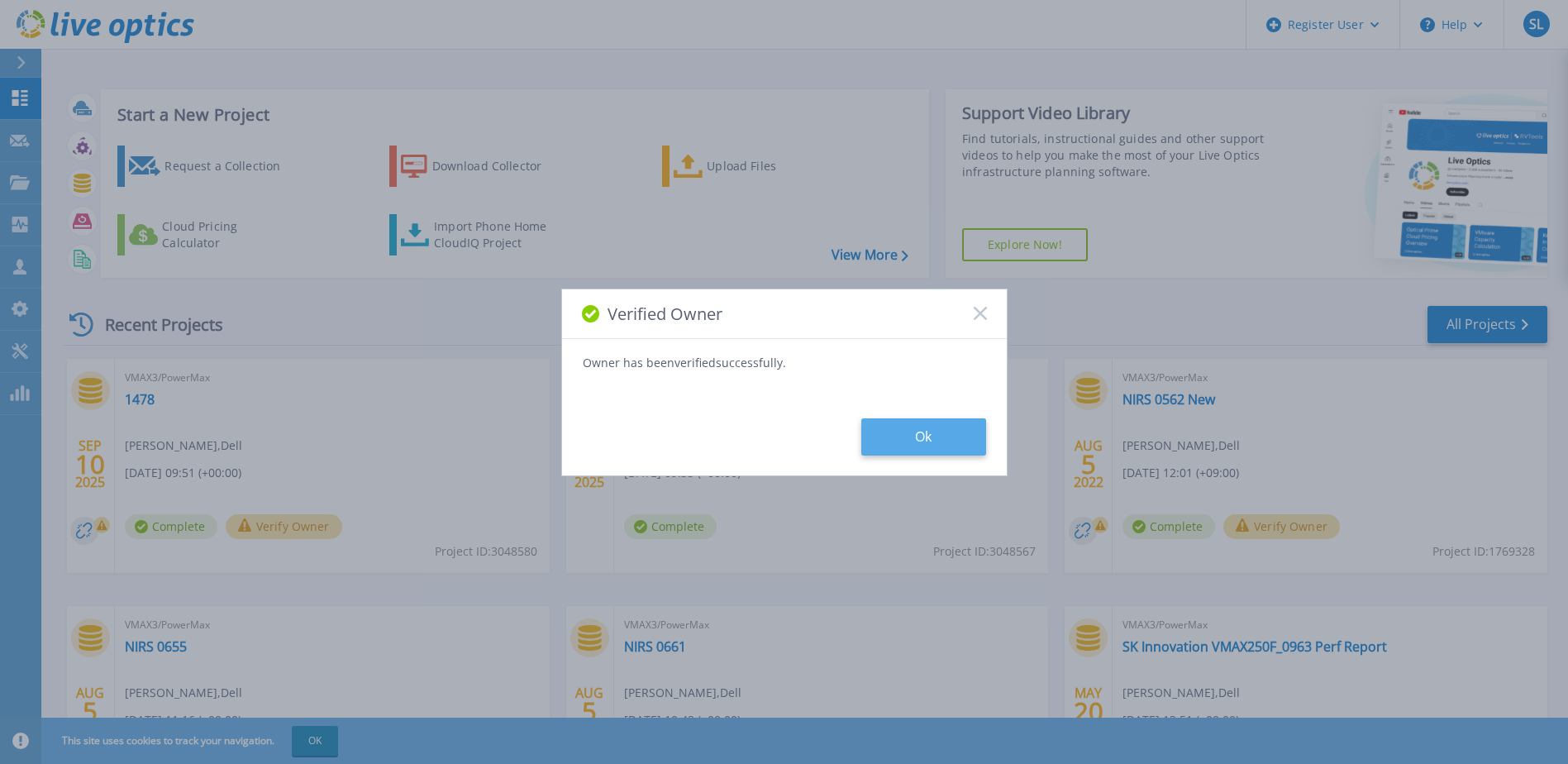
click at [910, 424] on button "Ok" at bounding box center [923, 437] width 125 height 37
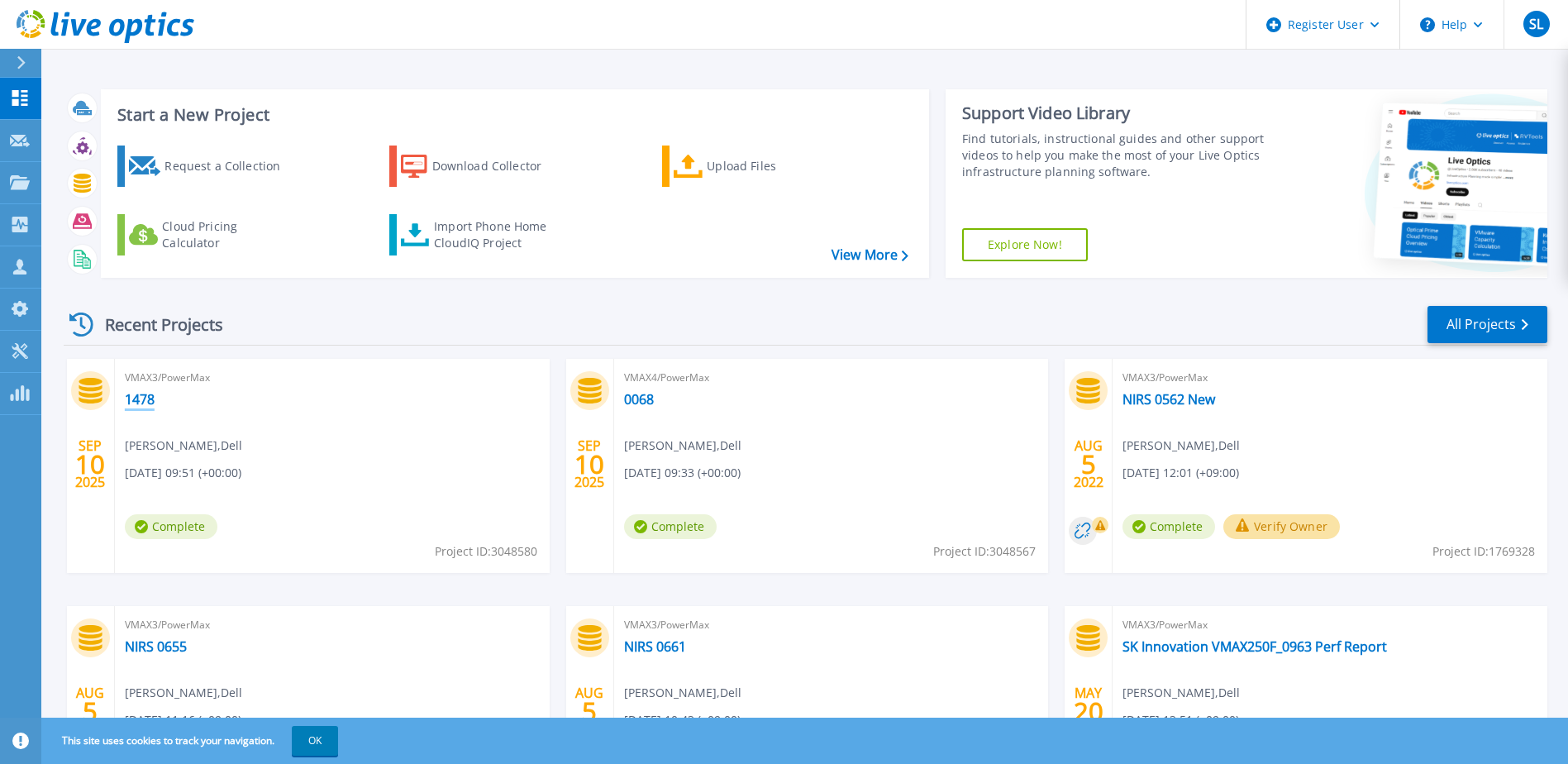
click at [140, 405] on link "1478" at bounding box center [139, 399] width 29 height 17
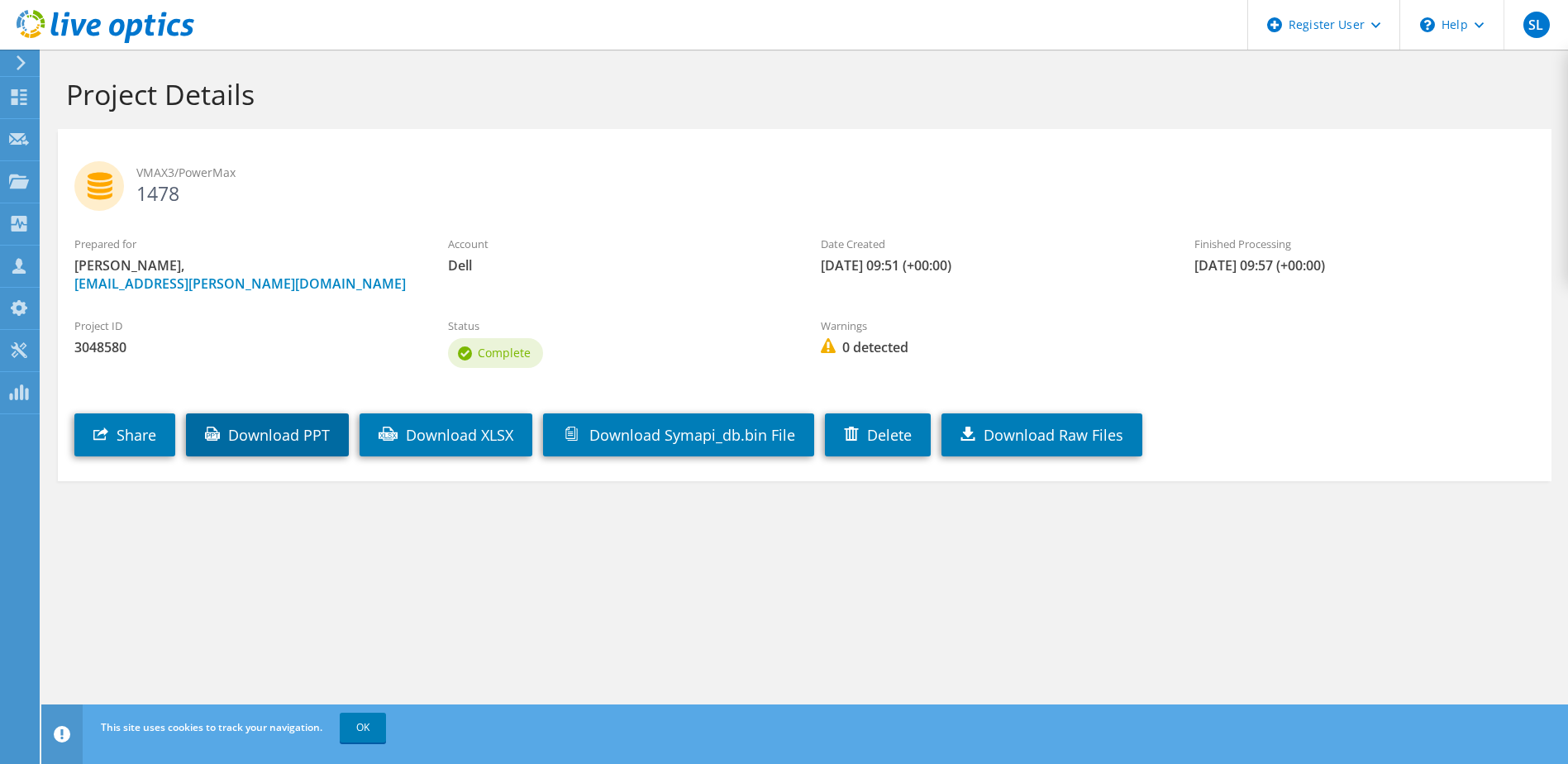
click at [291, 435] on link "Download PPT" at bounding box center [267, 435] width 163 height 43
click at [24, 93] on use at bounding box center [20, 97] width 16 height 16
